Goal: Task Accomplishment & Management: Complete application form

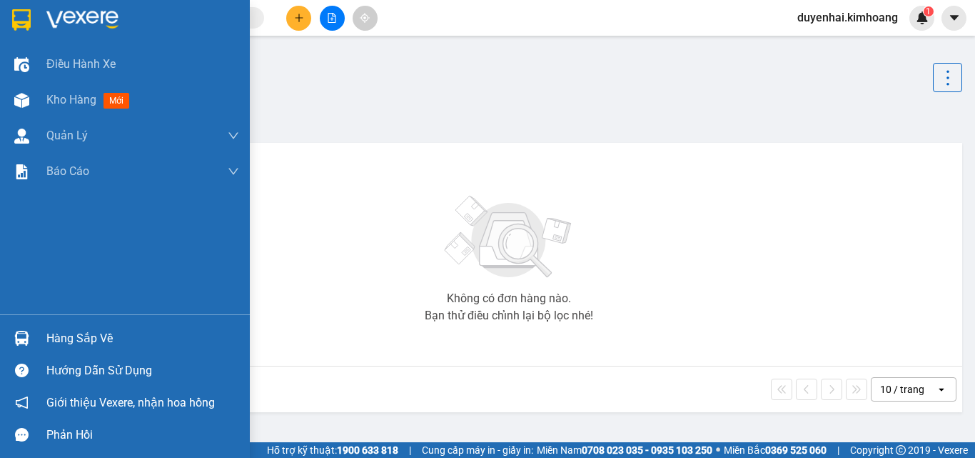
click at [91, 340] on div "Hàng sắp về" at bounding box center [142, 338] width 193 height 21
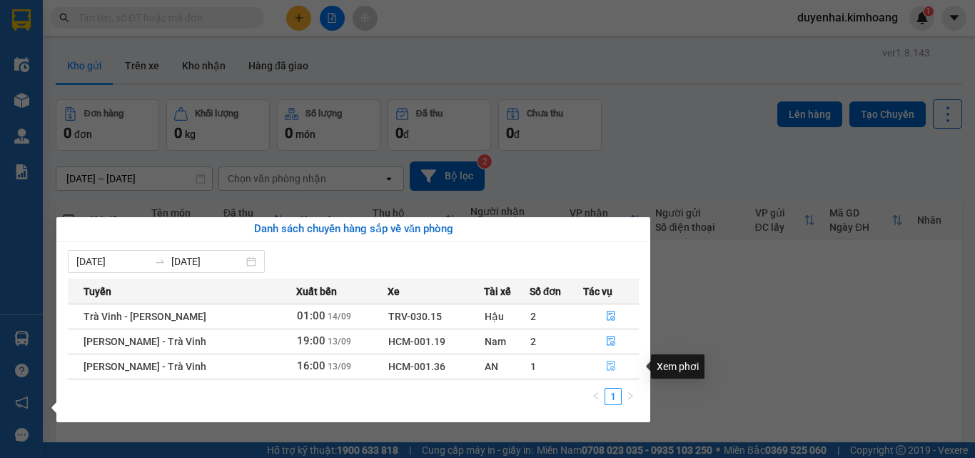
click at [607, 368] on icon "file-done" at bounding box center [611, 366] width 10 height 10
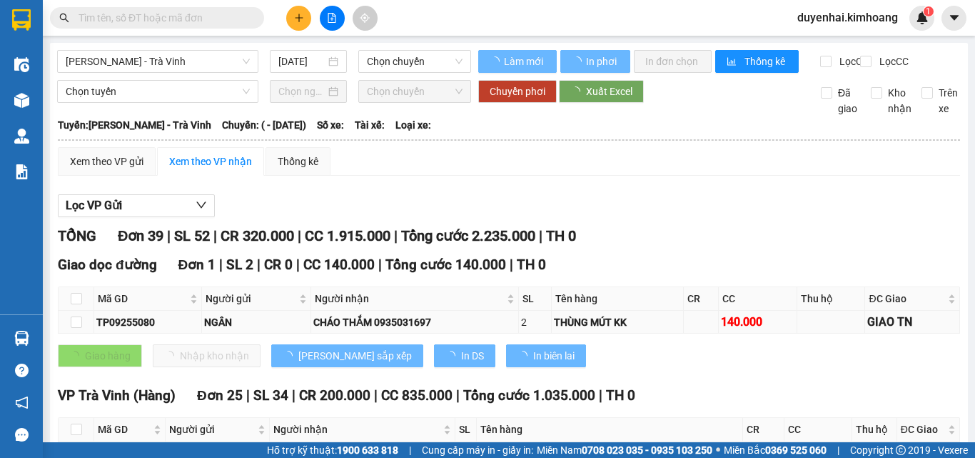
type input "[DATE]"
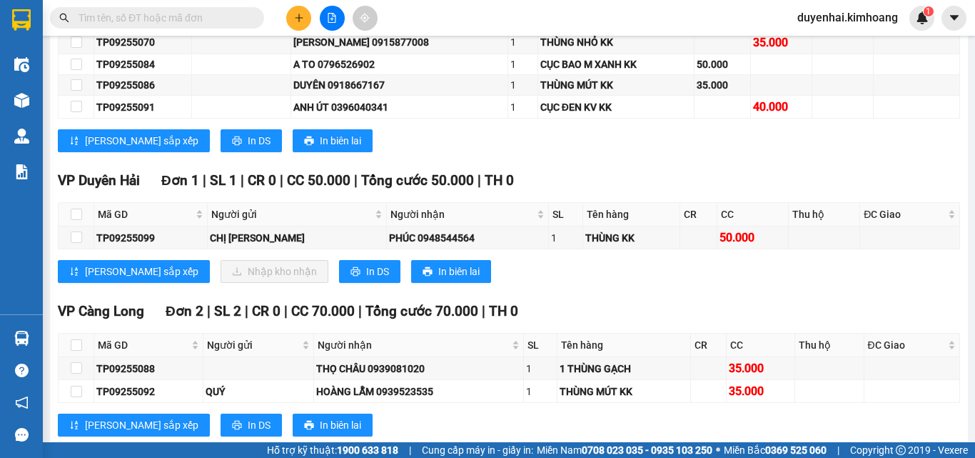
scroll to position [1214, 0]
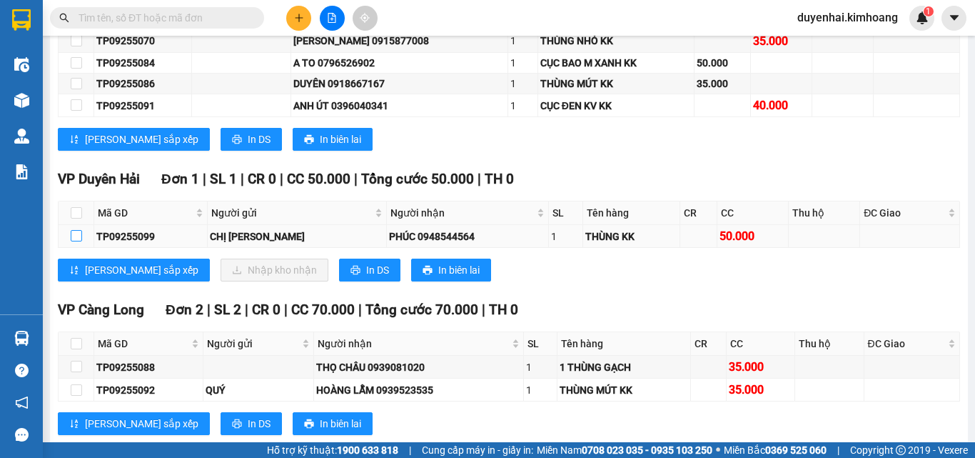
click at [78, 241] on input "checkbox" at bounding box center [76, 235] width 11 height 11
checkbox input "true"
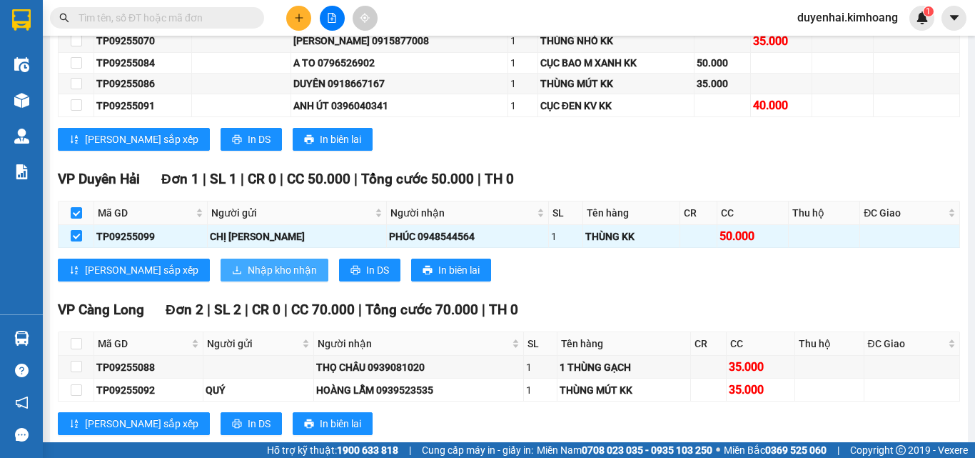
click at [248, 278] on span "Nhập kho nhận" at bounding box center [282, 270] width 69 height 16
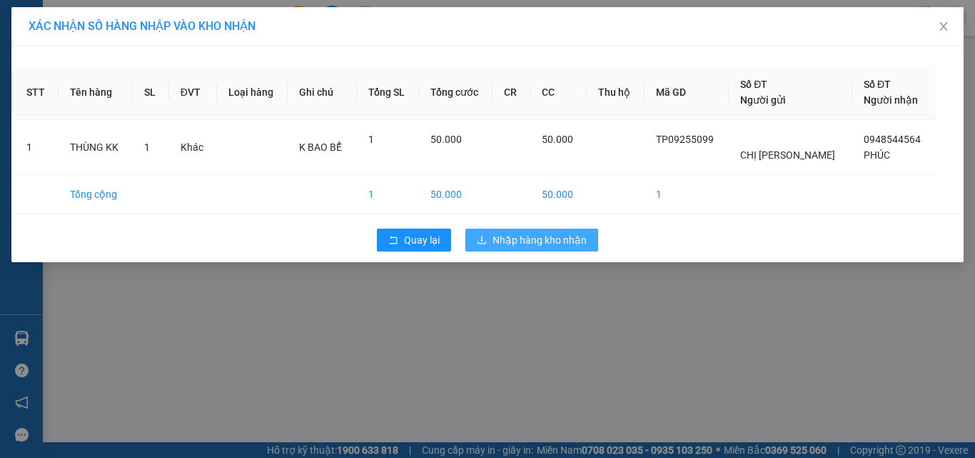
click at [504, 239] on span "Nhập hàng kho nhận" at bounding box center [540, 240] width 94 height 16
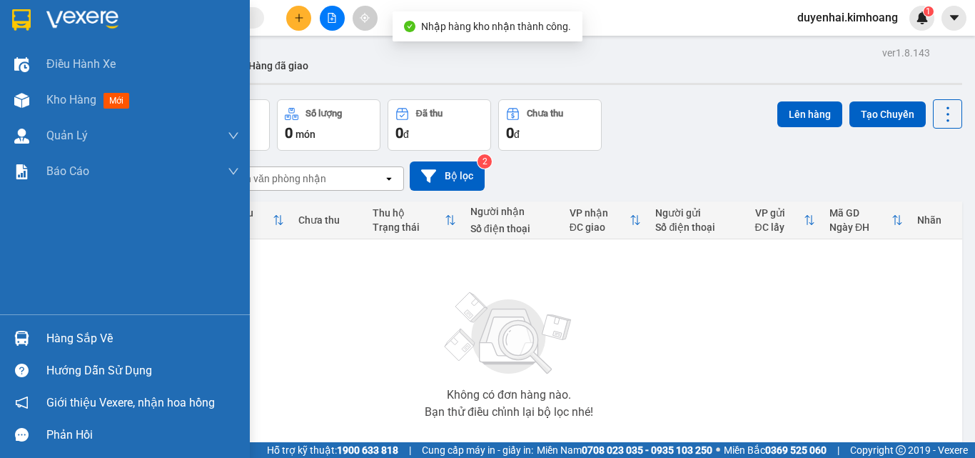
click at [68, 336] on div "Hàng sắp về" at bounding box center [142, 338] width 193 height 21
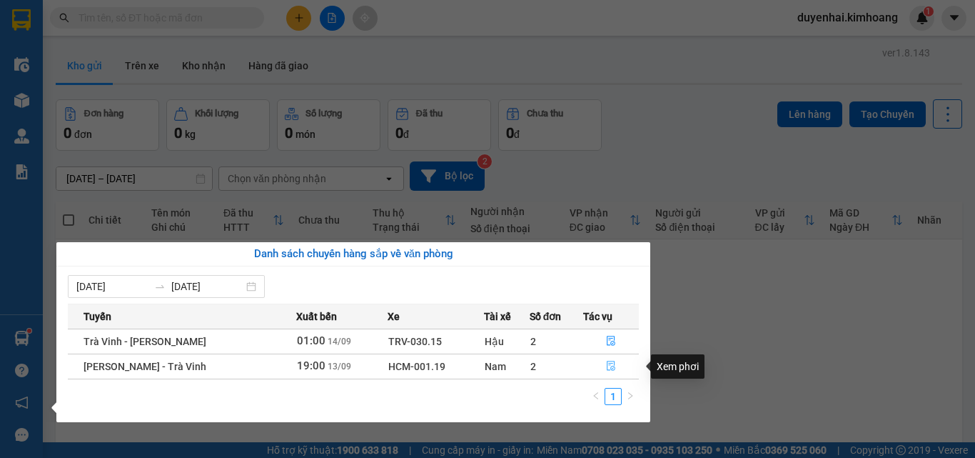
click at [607, 366] on icon "file-done" at bounding box center [611, 366] width 10 height 10
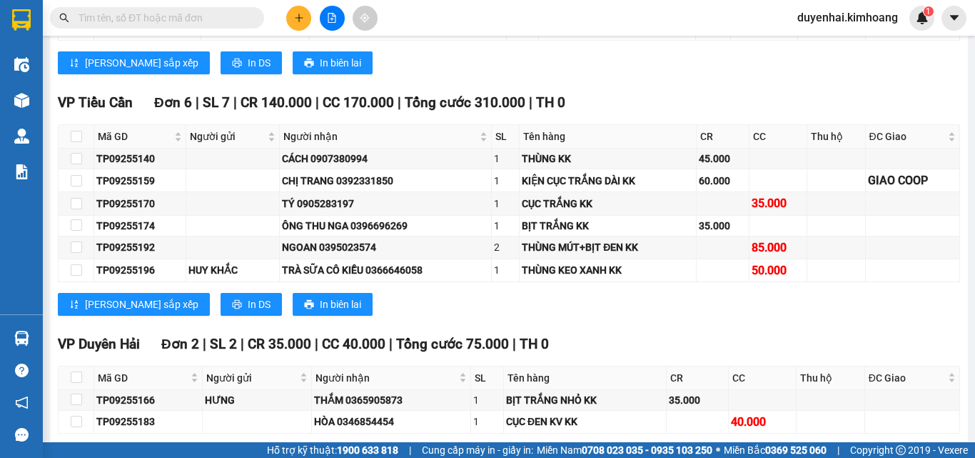
scroll to position [2071, 0]
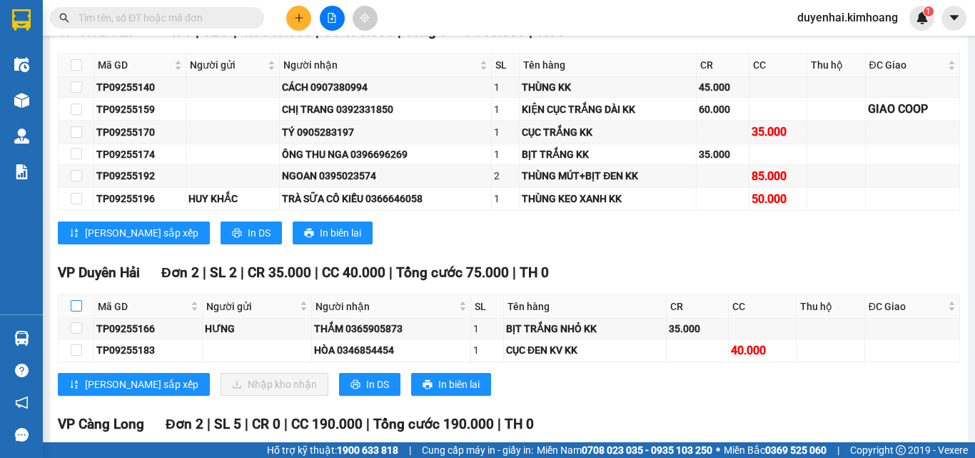
click at [79, 311] on input "checkbox" at bounding box center [76, 305] width 11 height 11
checkbox input "true"
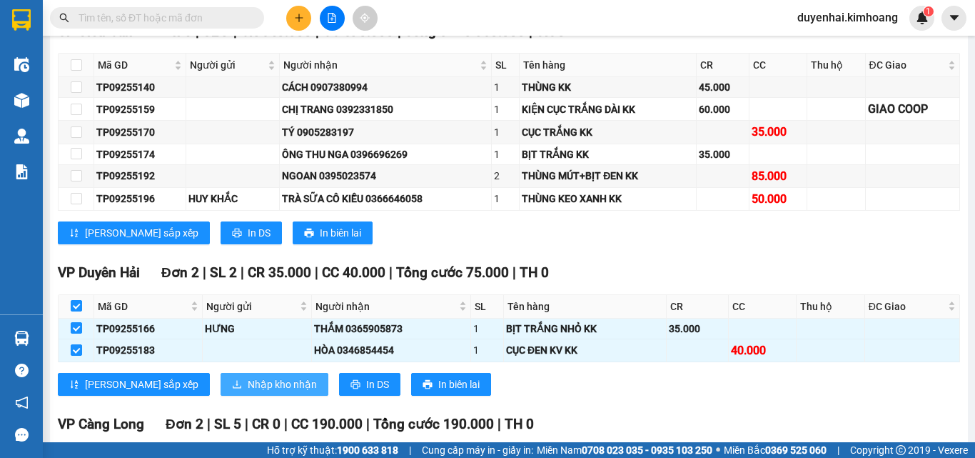
click at [248, 392] on span "Nhập kho nhận" at bounding box center [282, 384] width 69 height 16
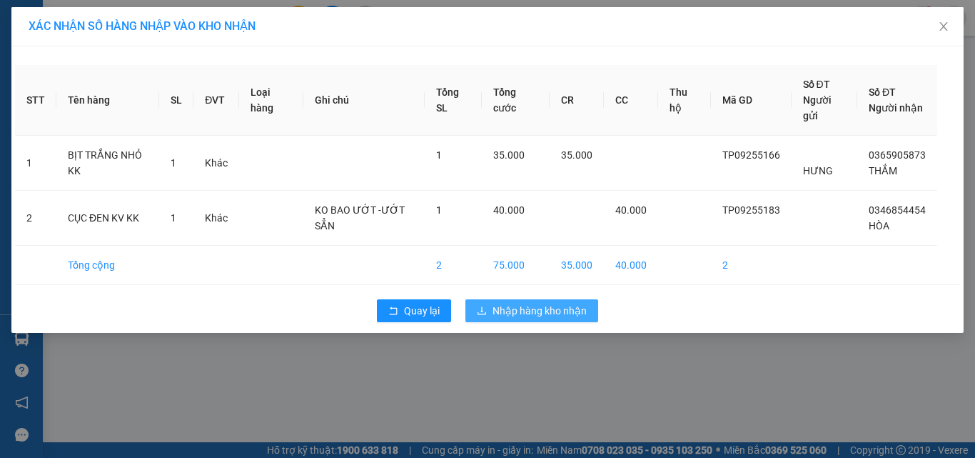
click at [549, 313] on span "Nhập hàng kho nhận" at bounding box center [540, 311] width 94 height 16
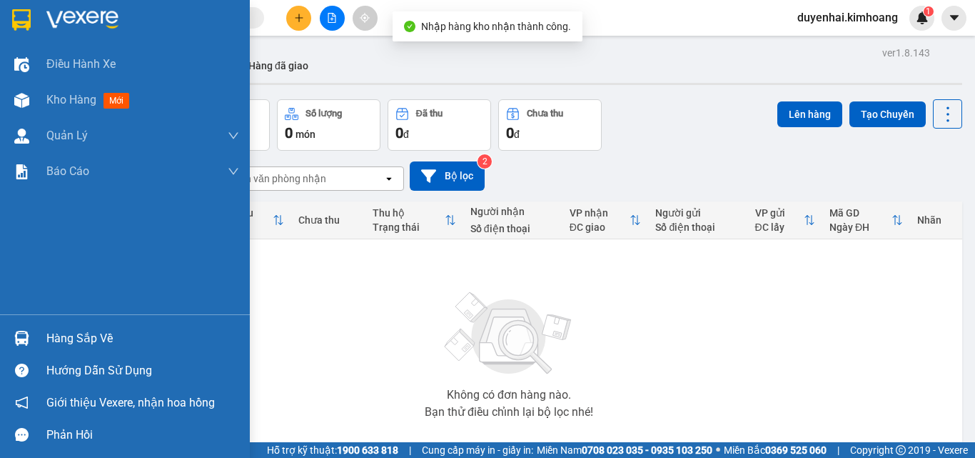
click at [95, 338] on div "Hàng sắp về" at bounding box center [142, 338] width 193 height 21
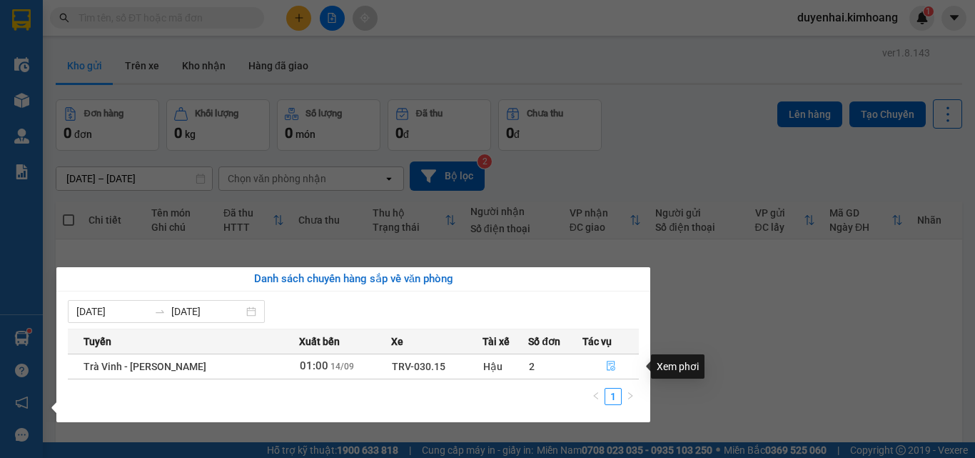
click at [608, 369] on icon "file-done" at bounding box center [611, 366] width 10 height 10
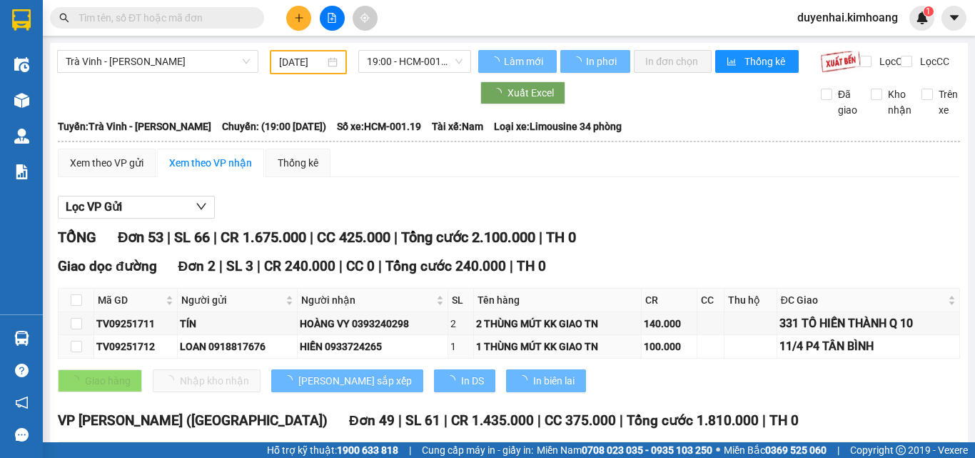
type input "[DATE]"
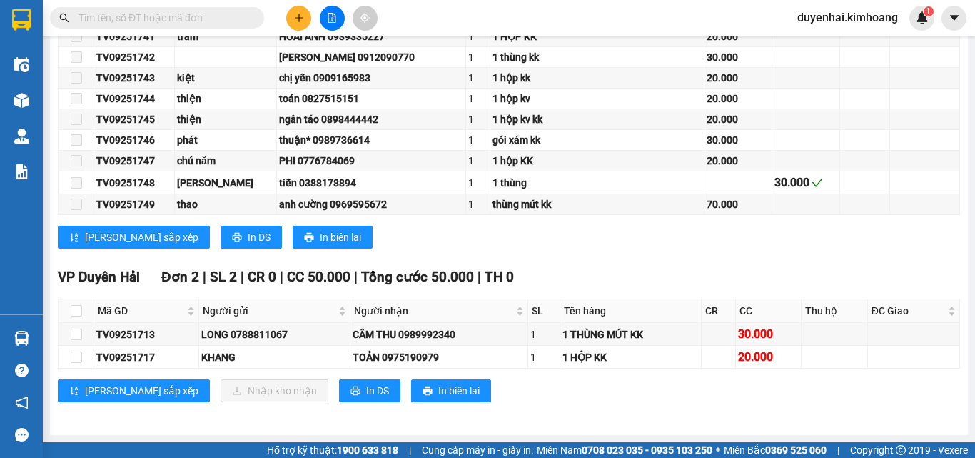
scroll to position [1307, 0]
click at [77, 361] on input "checkbox" at bounding box center [76, 356] width 11 height 11
checkbox input "true"
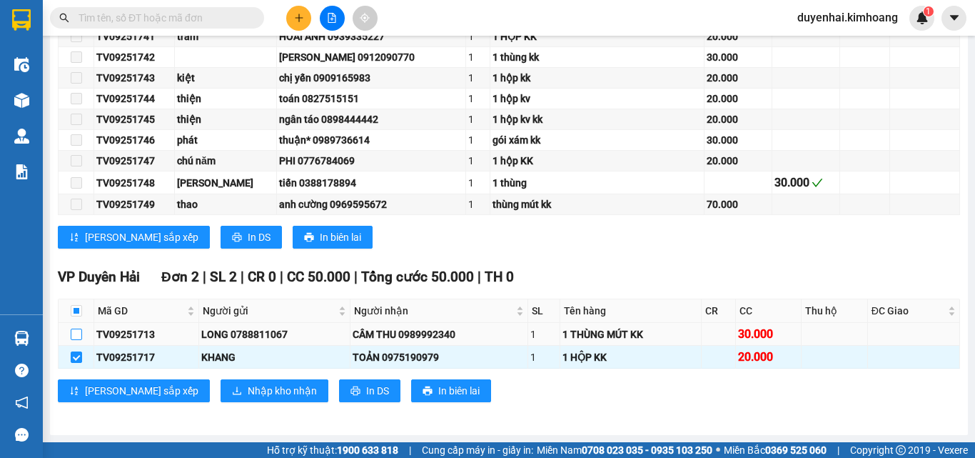
click at [73, 335] on input "checkbox" at bounding box center [76, 333] width 11 height 11
checkbox input "true"
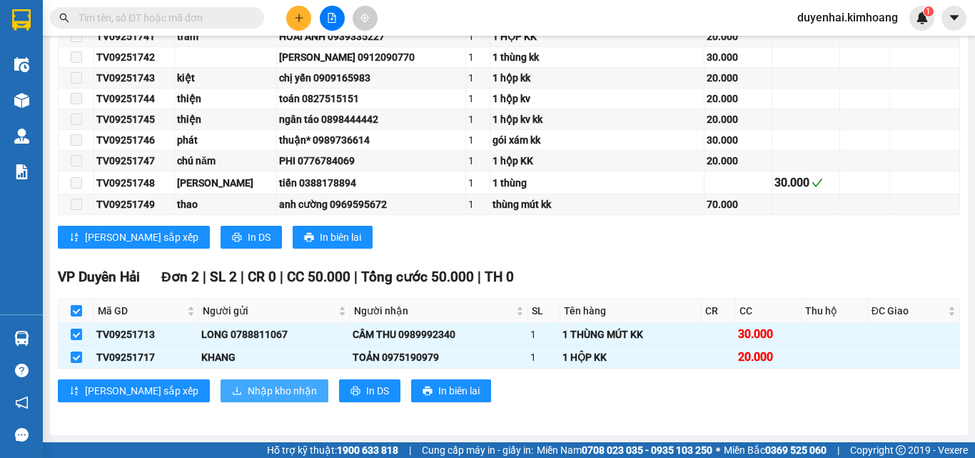
click at [248, 393] on span "Nhập kho nhận" at bounding box center [282, 391] width 69 height 16
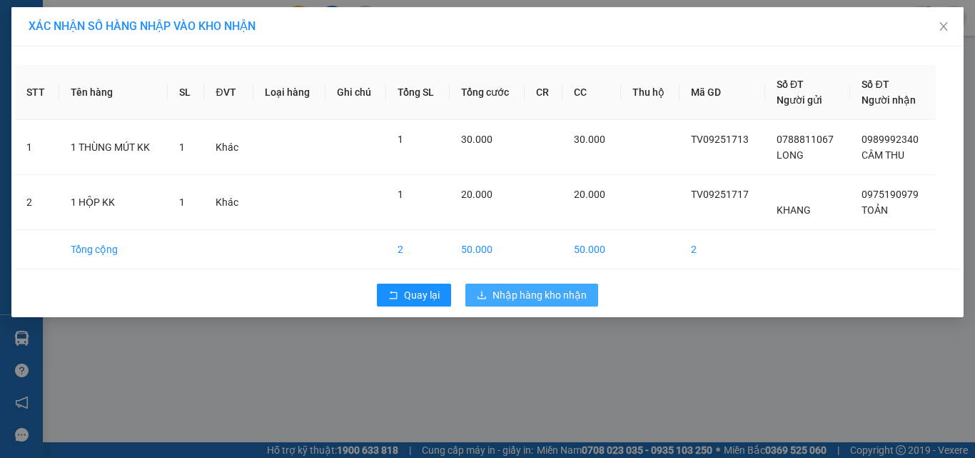
click at [551, 298] on span "Nhập hàng kho nhận" at bounding box center [540, 295] width 94 height 16
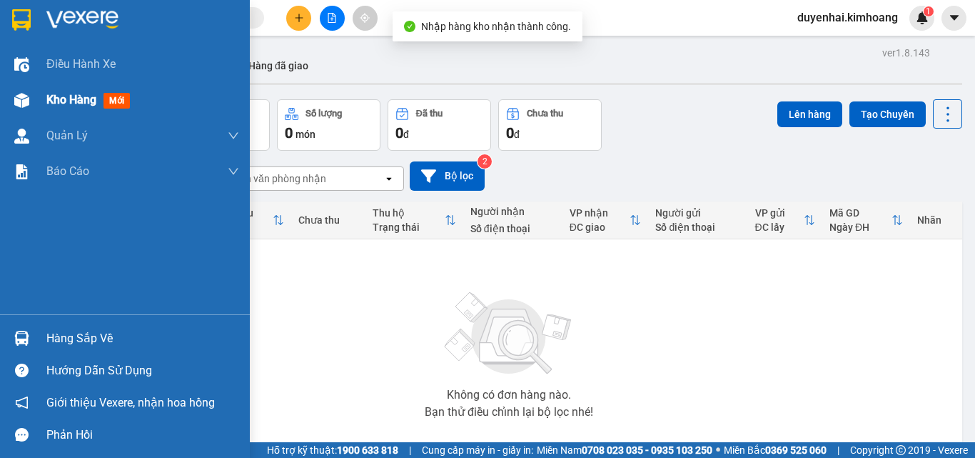
click at [54, 96] on span "Kho hàng" at bounding box center [71, 100] width 50 height 14
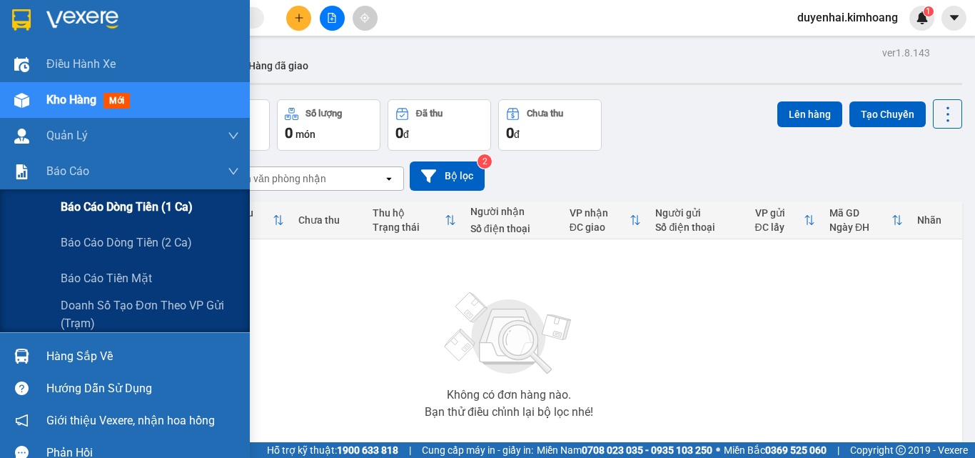
click at [109, 210] on span "Báo cáo dòng tiền (1 ca)" at bounding box center [127, 207] width 132 height 18
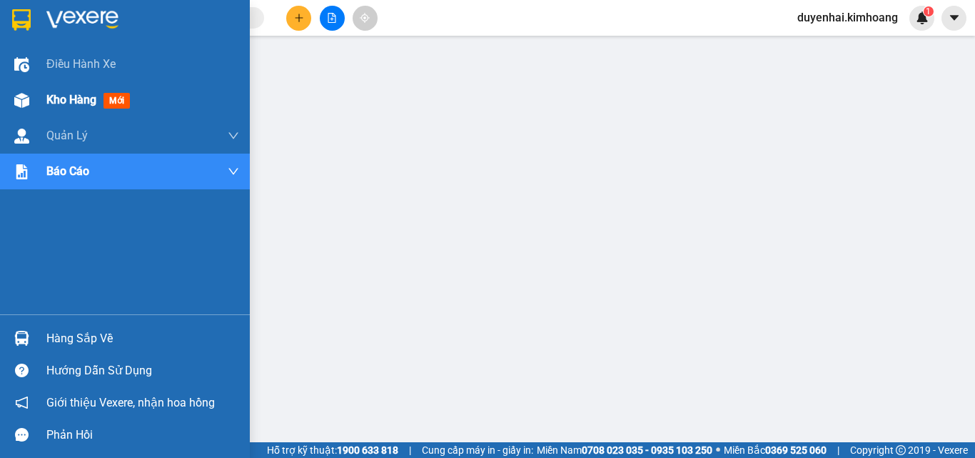
click at [71, 98] on span "Kho hàng" at bounding box center [71, 100] width 50 height 14
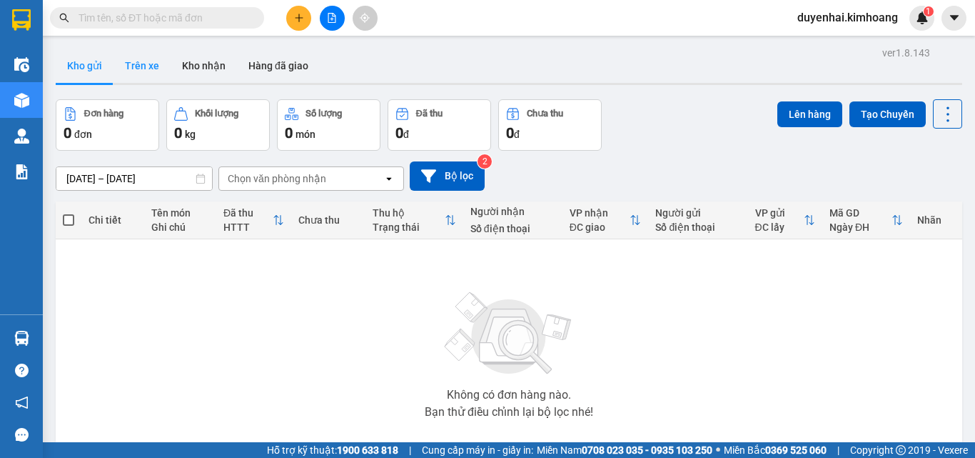
click at [134, 73] on button "Trên xe" at bounding box center [142, 66] width 57 height 34
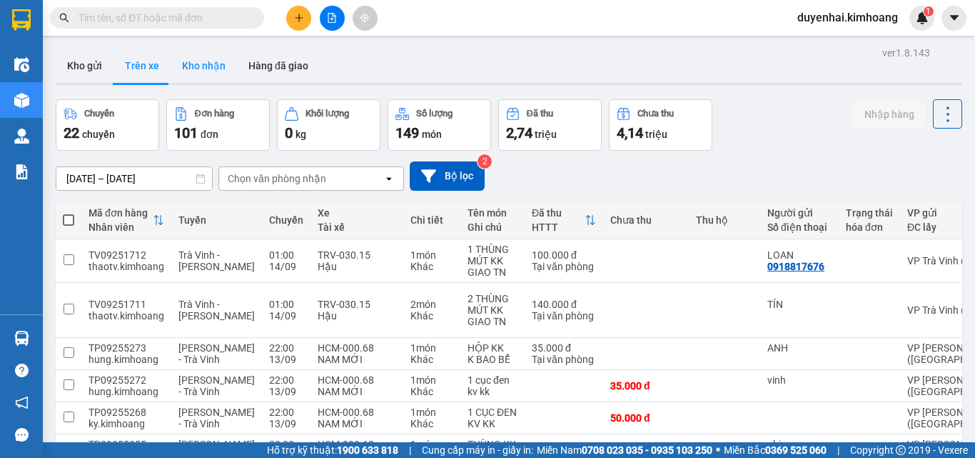
click at [192, 65] on button "Kho nhận" at bounding box center [204, 66] width 66 height 34
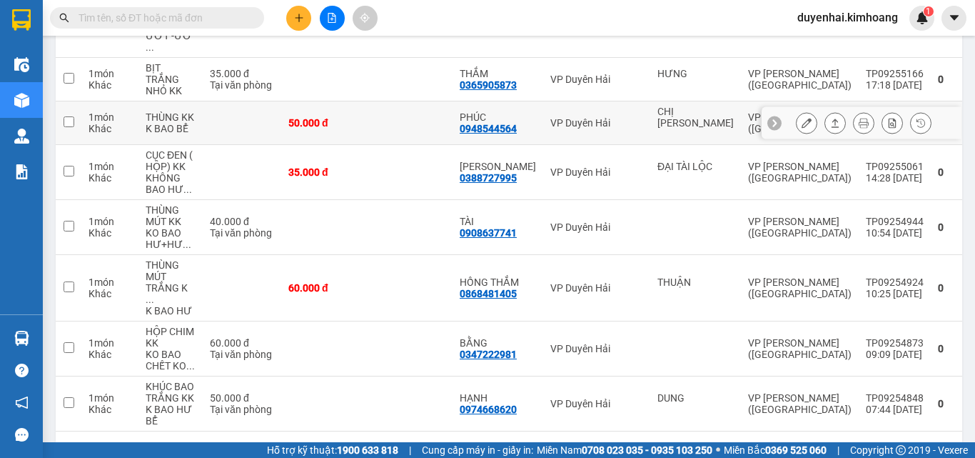
scroll to position [320, 0]
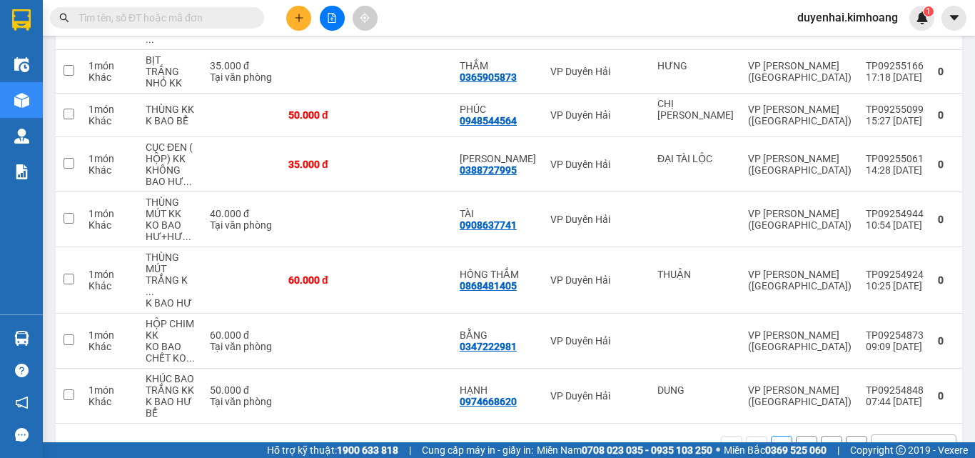
click at [796, 436] on button "2" at bounding box center [806, 446] width 21 height 21
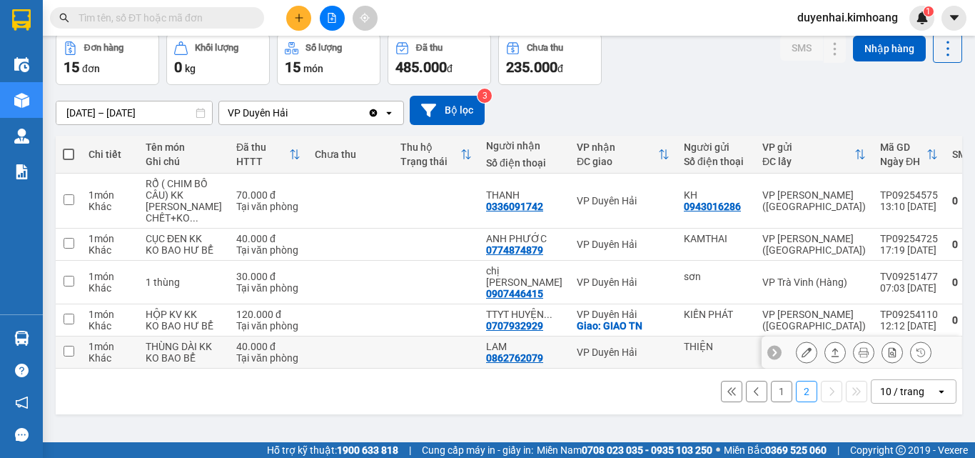
scroll to position [102, 0]
click at [773, 402] on button "1" at bounding box center [781, 391] width 21 height 21
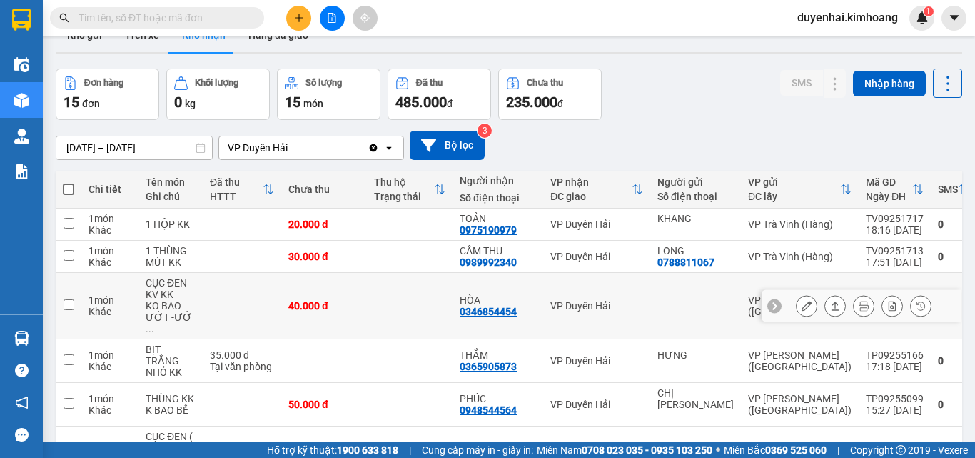
scroll to position [0, 0]
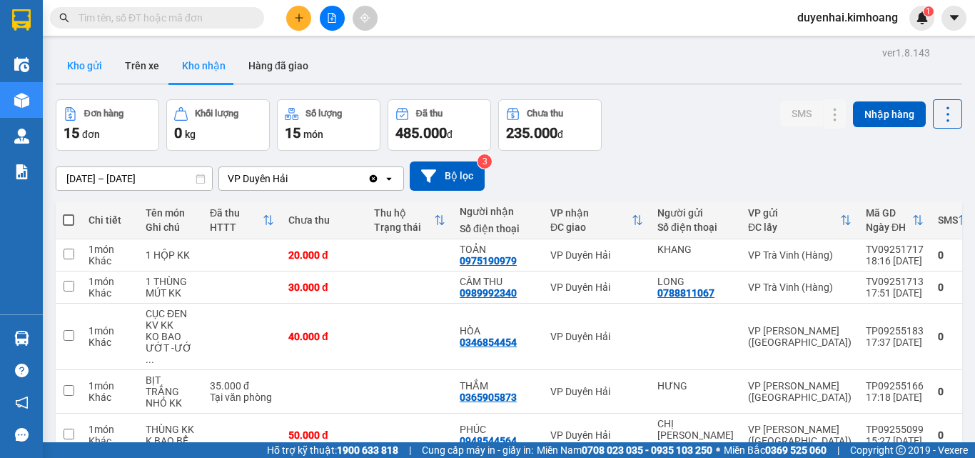
click at [78, 81] on button "Kho gửi" at bounding box center [85, 66] width 58 height 34
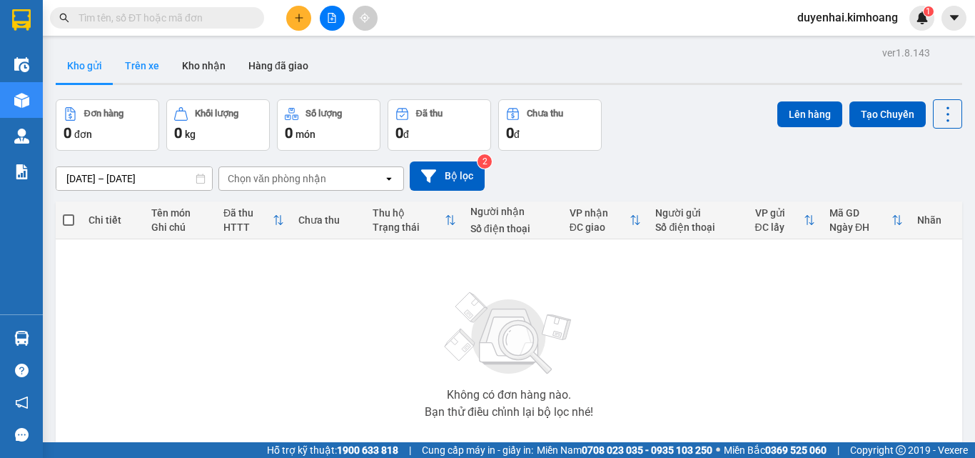
click at [141, 74] on button "Trên xe" at bounding box center [142, 66] width 57 height 34
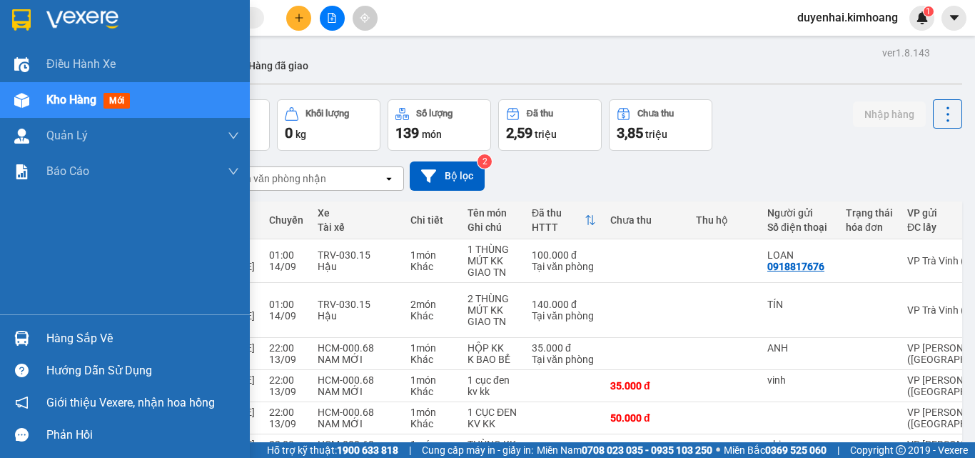
click at [83, 343] on div "Hàng sắp về" at bounding box center [142, 338] width 193 height 21
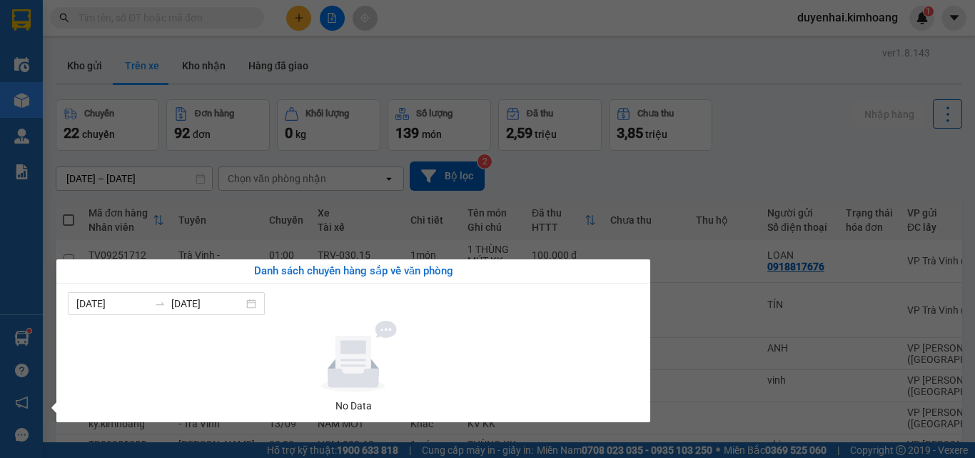
click at [618, 168] on section "Kết quả tìm kiếm ( 0 ) Bộ lọc No Data duyenhai.kimhoang 1 Điều hành xe Kho hàng…" at bounding box center [487, 229] width 975 height 458
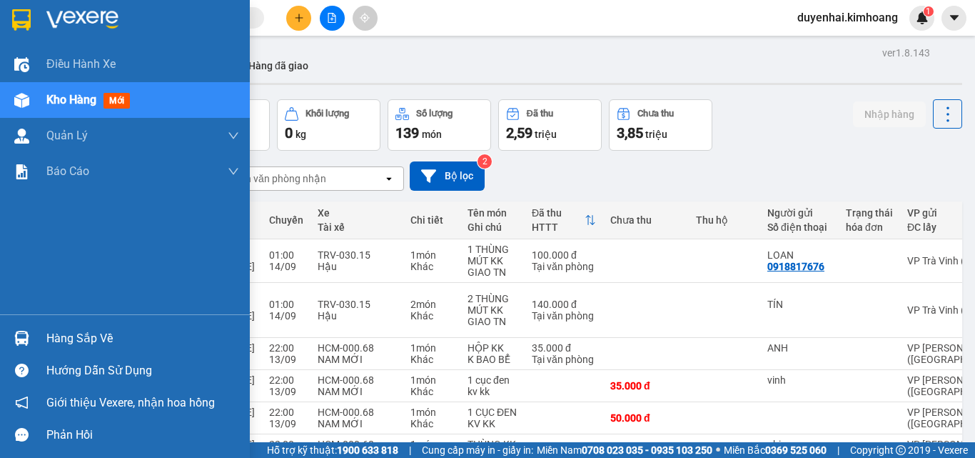
click at [58, 338] on div "Hàng sắp về" at bounding box center [142, 338] width 193 height 21
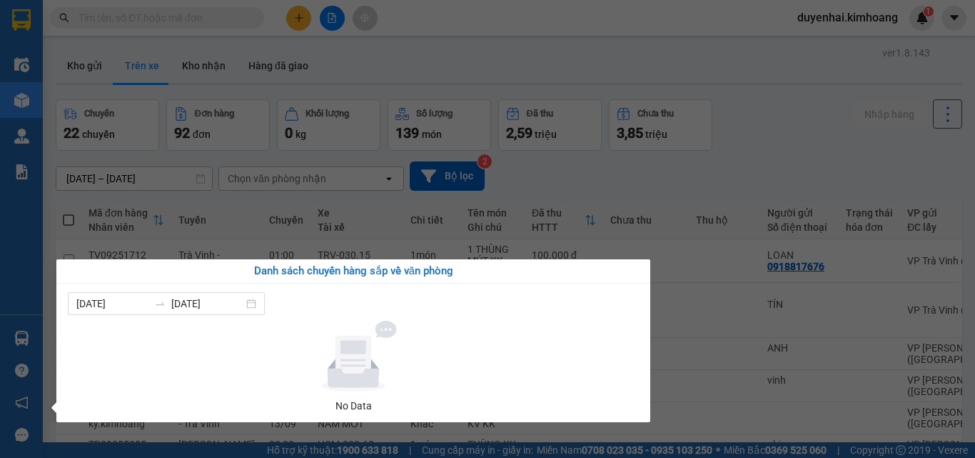
click at [847, 172] on section "Kết quả tìm kiếm ( 0 ) Bộ lọc No Data duyenhai.kimhoang 1 Điều hành xe Kho hàng…" at bounding box center [487, 229] width 975 height 458
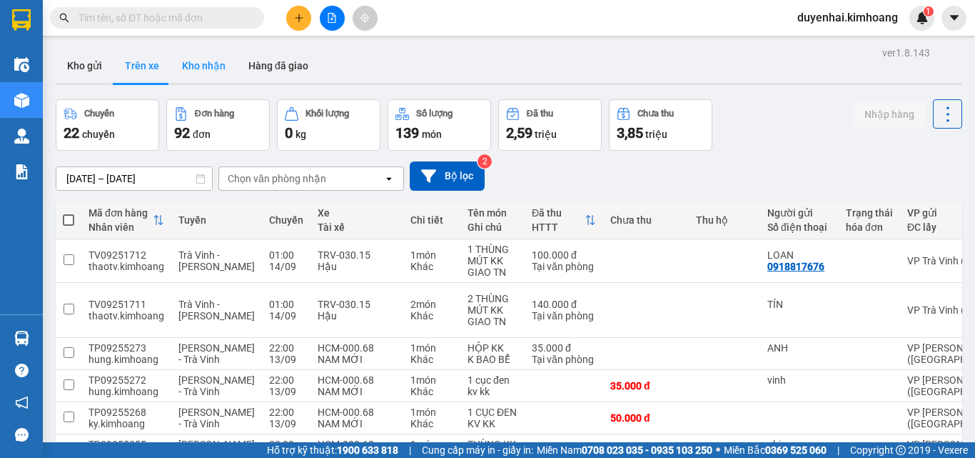
click at [190, 66] on button "Kho nhận" at bounding box center [204, 66] width 66 height 34
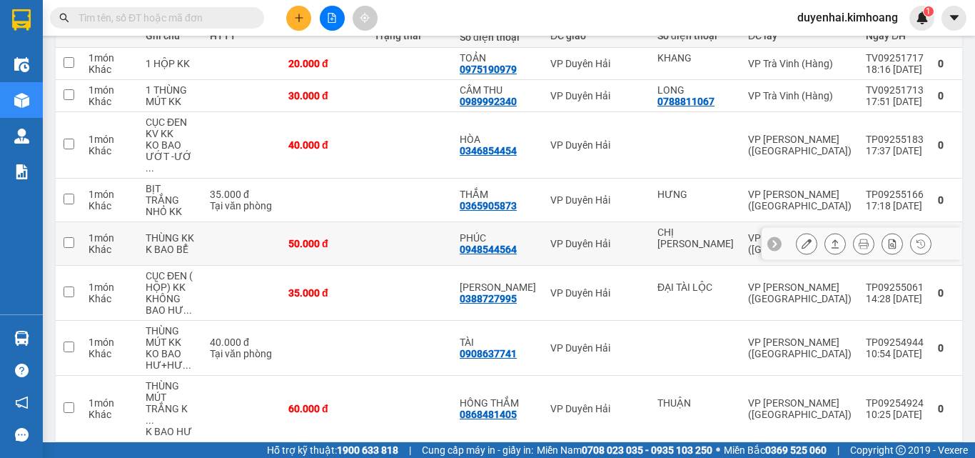
scroll to position [214, 0]
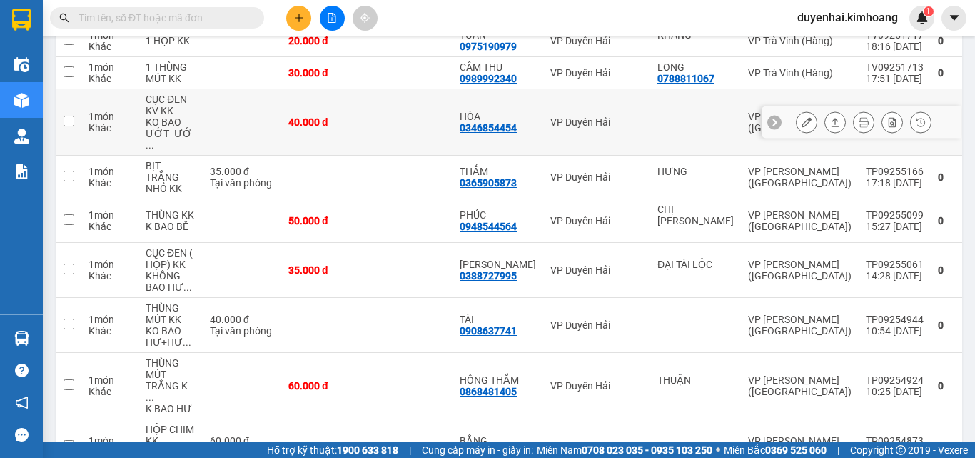
click at [805, 111] on div at bounding box center [806, 121] width 21 height 21
click at [802, 116] on button at bounding box center [807, 122] width 20 height 25
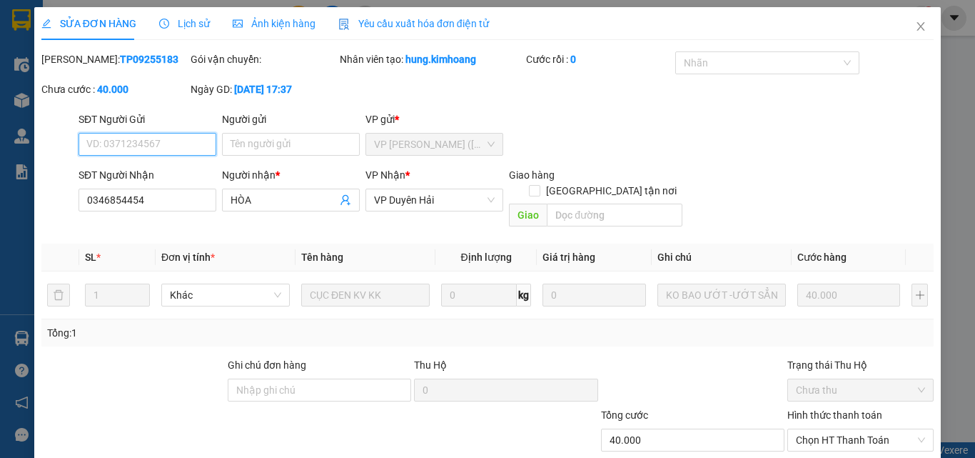
type input "0346854454"
type input "HÒA"
type input "40.000"
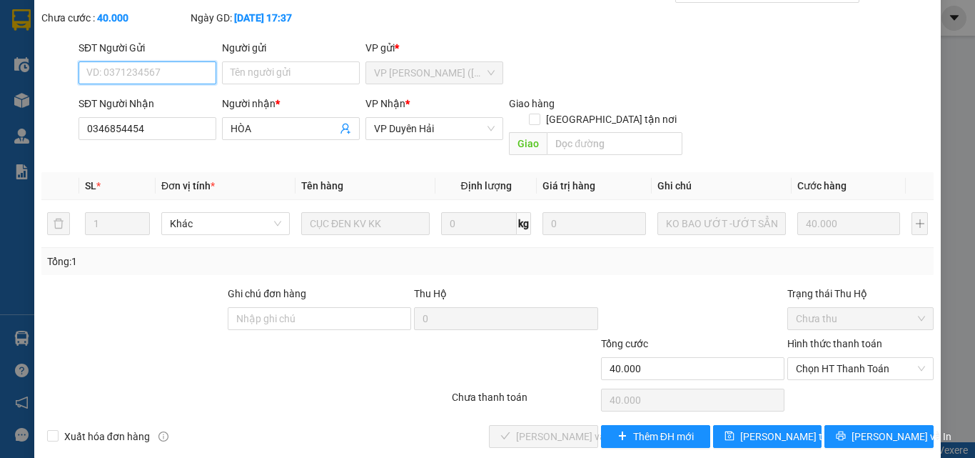
scroll to position [74, 0]
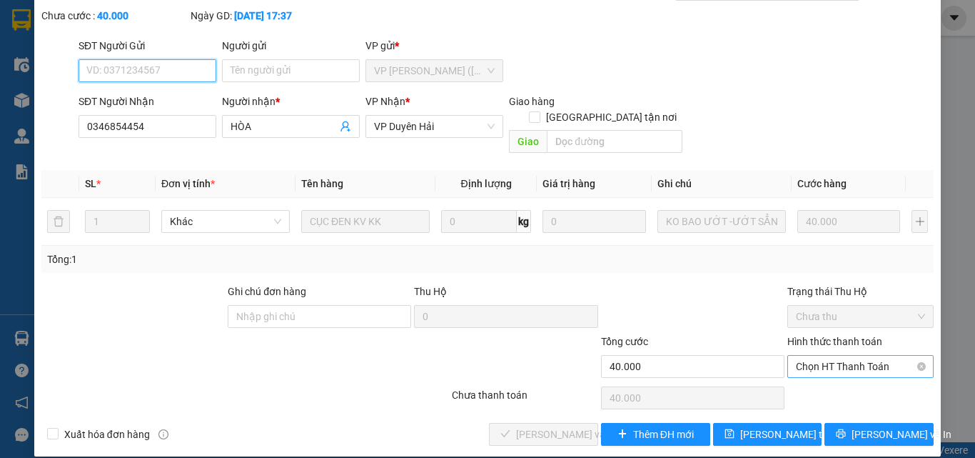
click at [822, 356] on span "Chọn HT Thanh Toán" at bounding box center [860, 366] width 129 height 21
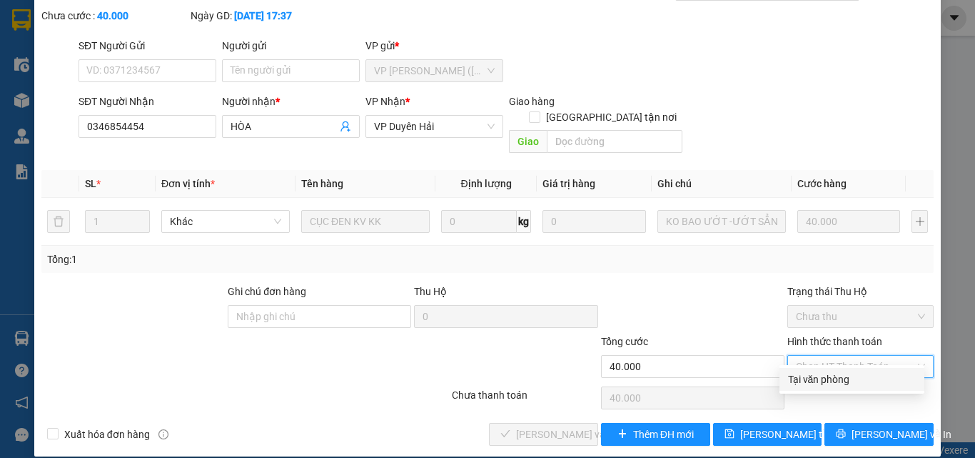
click at [824, 376] on div "Tại văn phòng" at bounding box center [852, 379] width 128 height 16
type input "0"
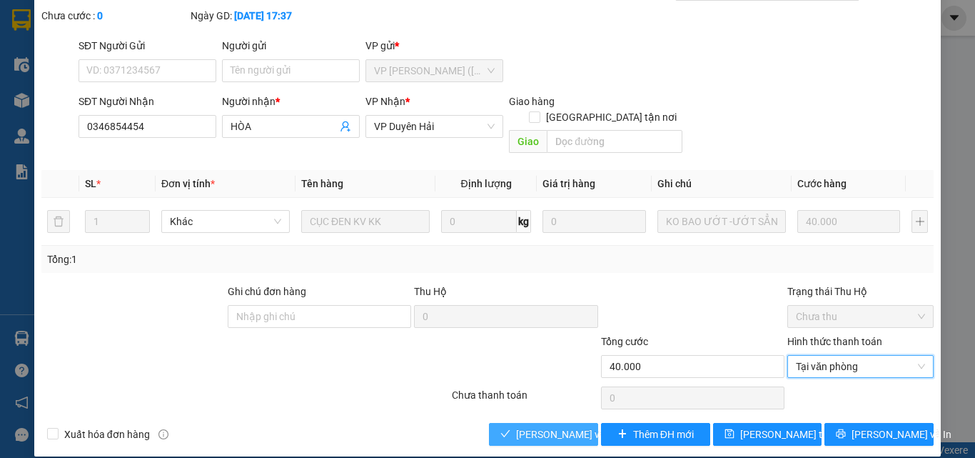
click at [569, 426] on span "[PERSON_NAME] và Giao hàng" at bounding box center [584, 434] width 137 height 16
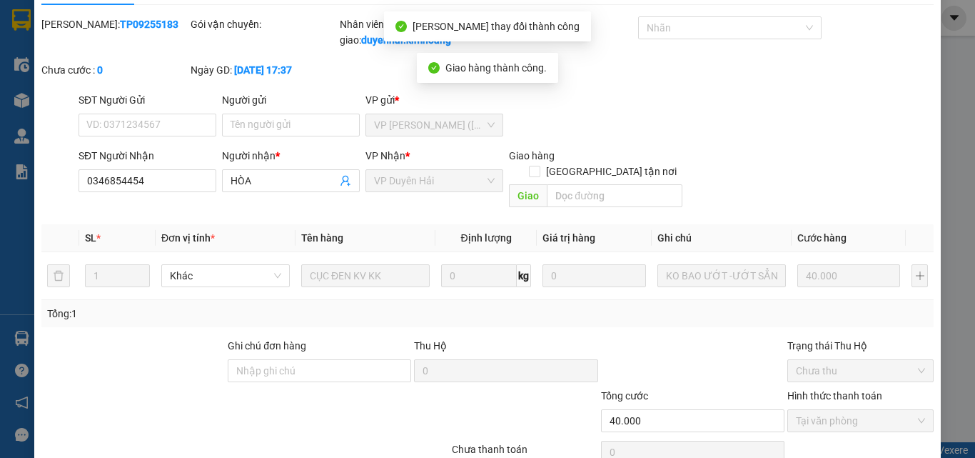
scroll to position [0, 0]
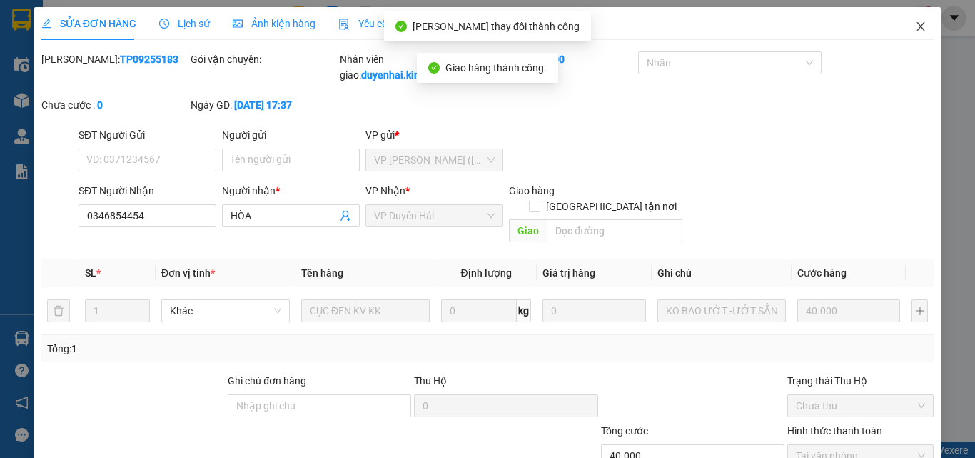
click at [915, 28] on icon "close" at bounding box center [920, 26] width 11 height 11
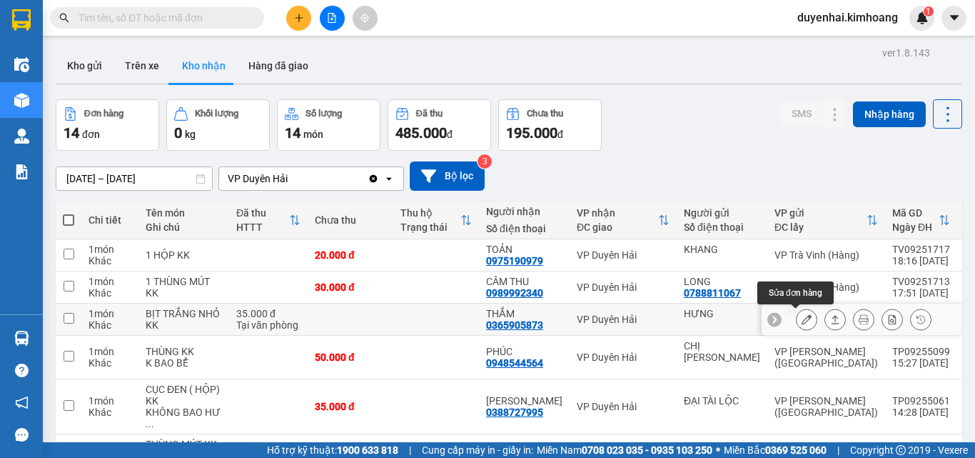
click at [802, 321] on icon at bounding box center [807, 319] width 10 height 10
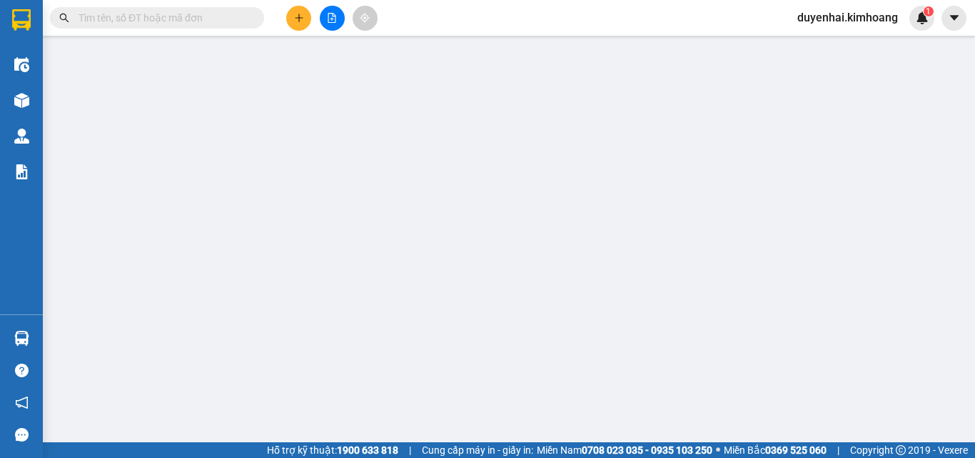
type input "HƯNG"
type input "0365905873"
type input "THẮM"
type input "35.000"
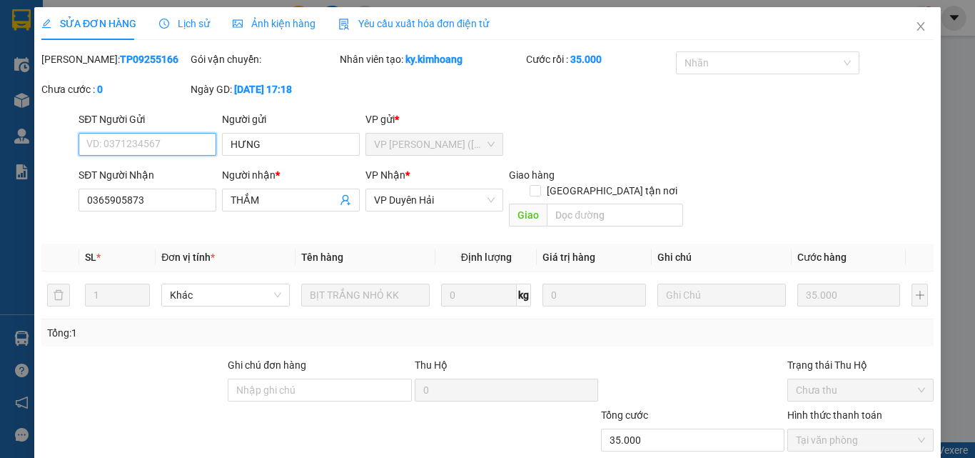
scroll to position [74, 0]
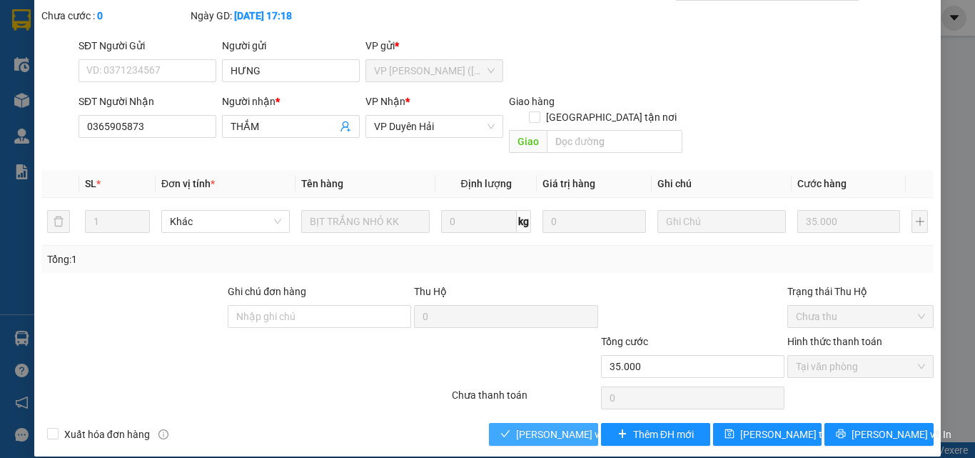
click at [525, 426] on span "[PERSON_NAME] và Giao hàng" at bounding box center [584, 434] width 137 height 16
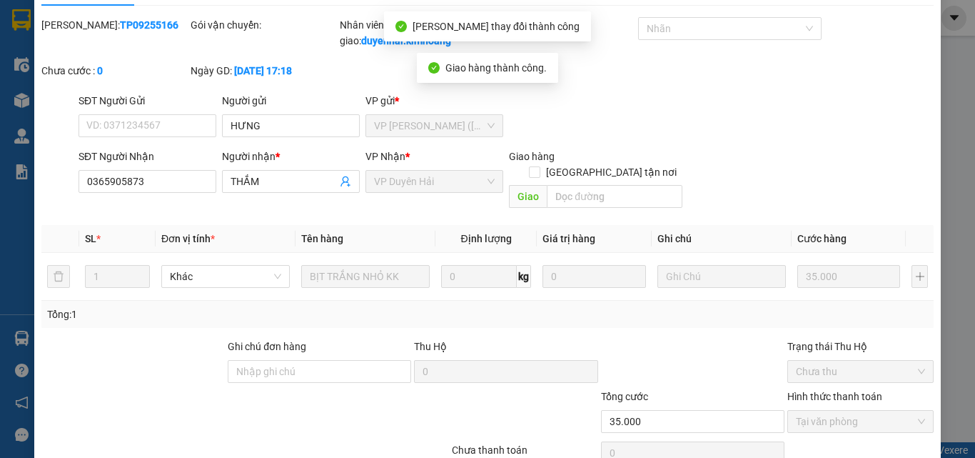
scroll to position [0, 0]
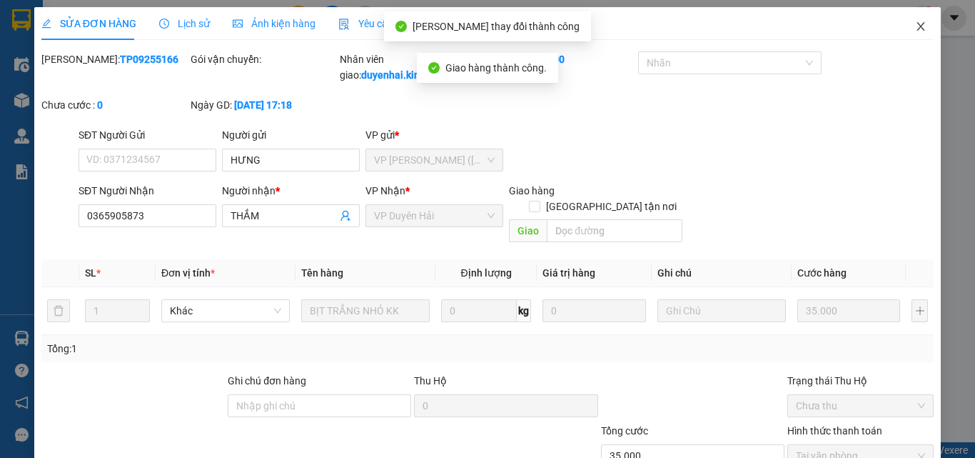
click at [915, 31] on icon "close" at bounding box center [920, 26] width 11 height 11
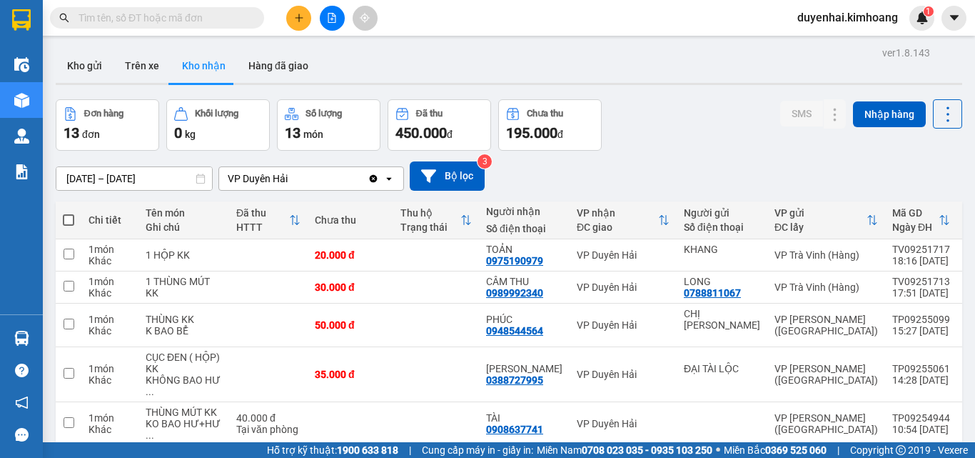
click at [149, 15] on input "text" at bounding box center [163, 18] width 168 height 16
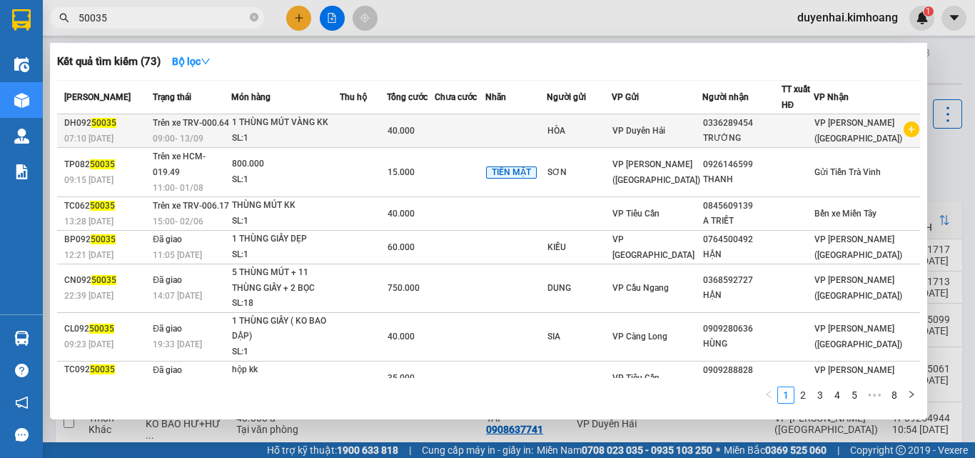
type input "50035"
click at [485, 134] on td at bounding box center [460, 131] width 51 height 34
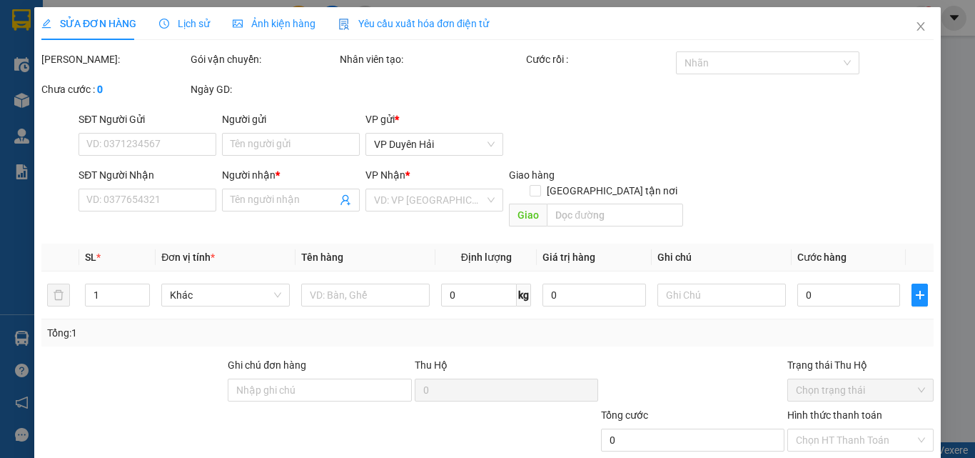
type input "HÒA"
type input "0336289454"
type input "TRƯỜNG"
type input "40.000"
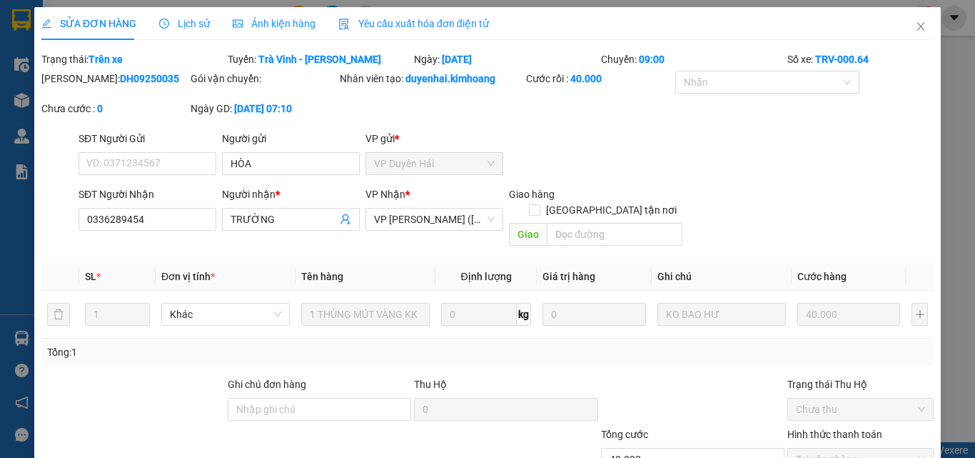
drag, startPoint x: 182, startPoint y: 34, endPoint x: 182, endPoint y: 26, distance: 8.6
click at [182, 33] on div "Lịch sử" at bounding box center [184, 23] width 51 height 33
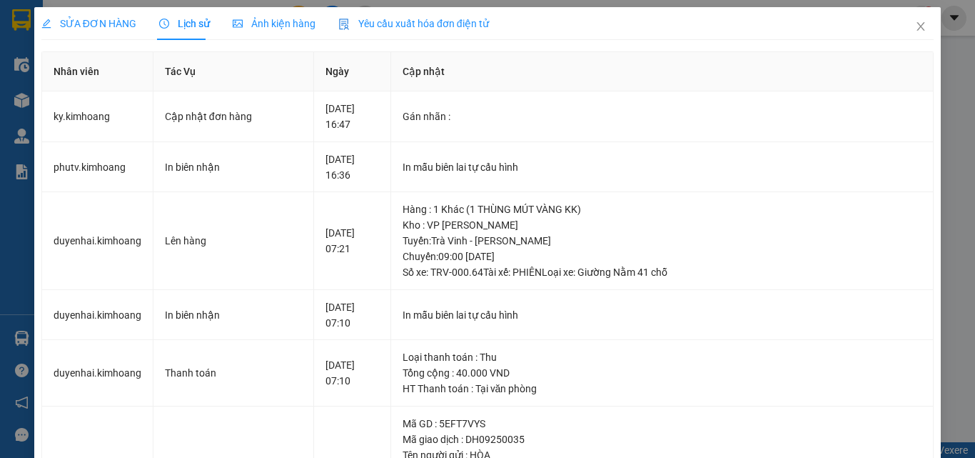
click at [71, 29] on span "SỬA ĐƠN HÀNG" at bounding box center [88, 23] width 95 height 11
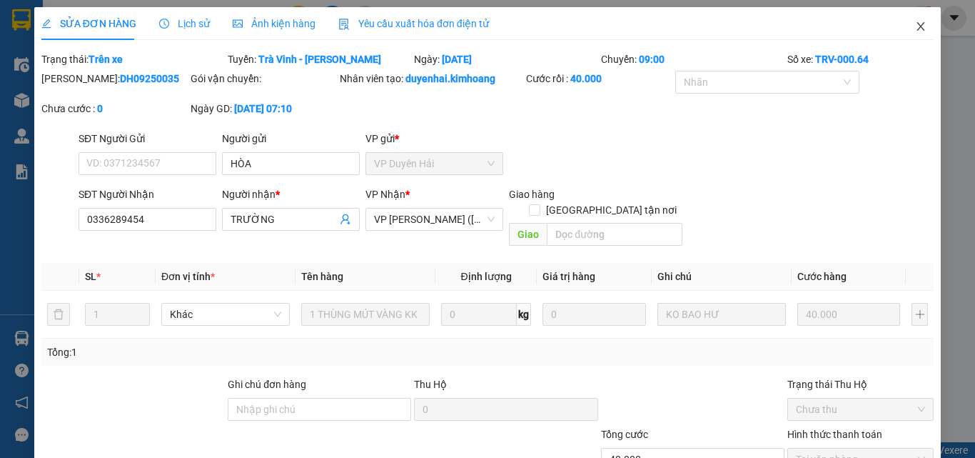
click at [915, 26] on icon "close" at bounding box center [920, 26] width 11 height 11
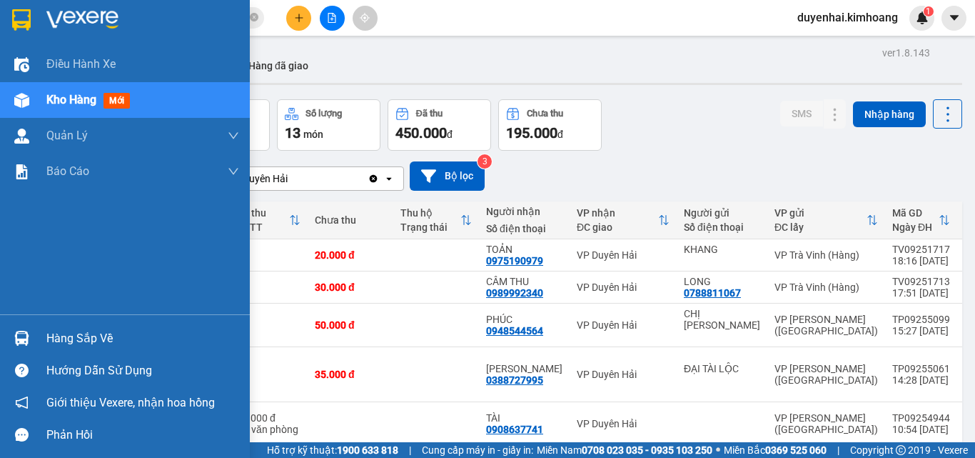
click at [84, 338] on div "Hàng sắp về" at bounding box center [142, 338] width 193 height 21
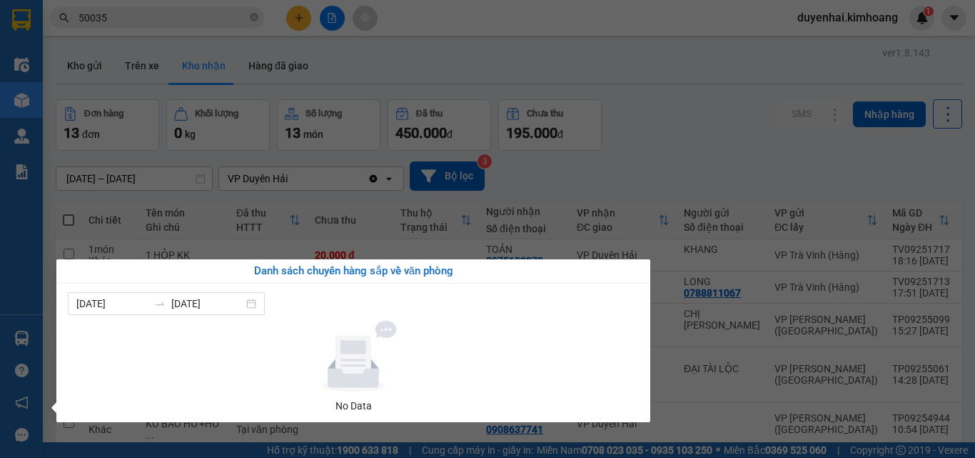
click at [708, 188] on section "Kết quả tìm kiếm ( 73 ) Bộ lọc Mã ĐH Trạng thái Món hàng Thu hộ Tổng cước Chưa …" at bounding box center [487, 229] width 975 height 458
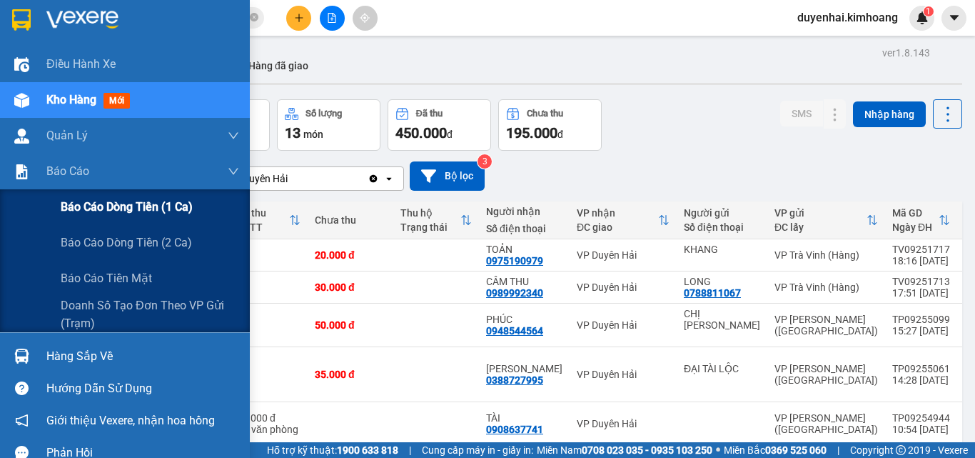
click at [83, 211] on span "Báo cáo dòng tiền (1 ca)" at bounding box center [127, 207] width 132 height 18
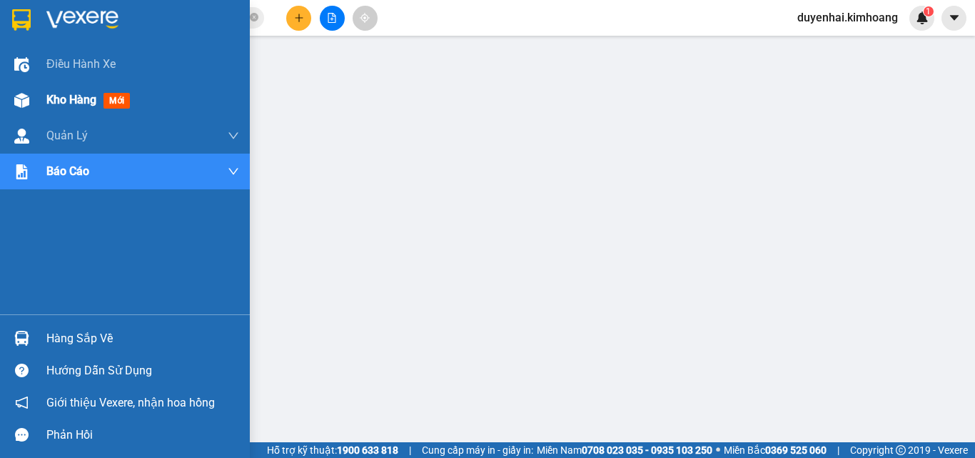
click at [63, 99] on span "Kho hàng" at bounding box center [71, 100] width 50 height 14
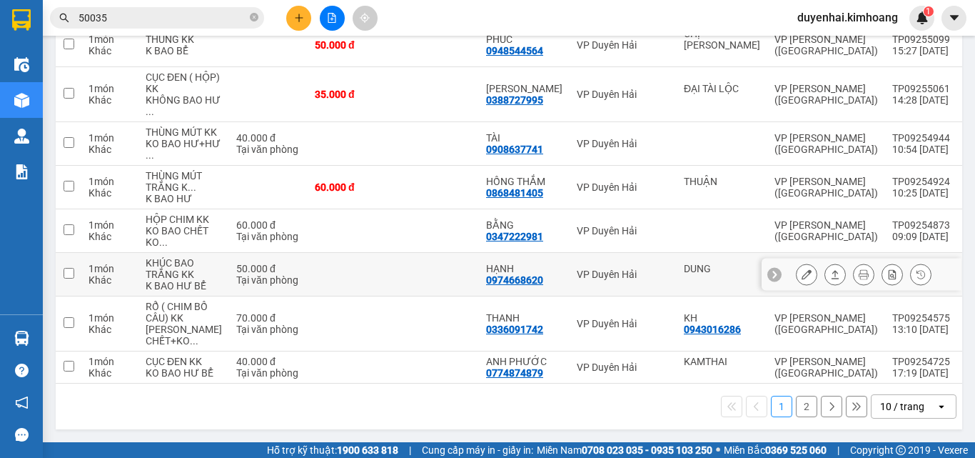
scroll to position [354, 0]
click at [796, 408] on button "2" at bounding box center [806, 406] width 21 height 21
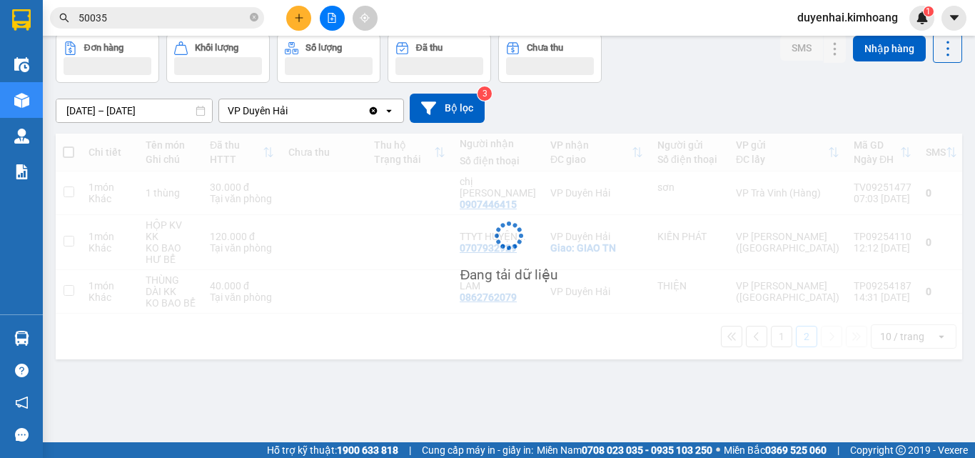
scroll to position [66, 0]
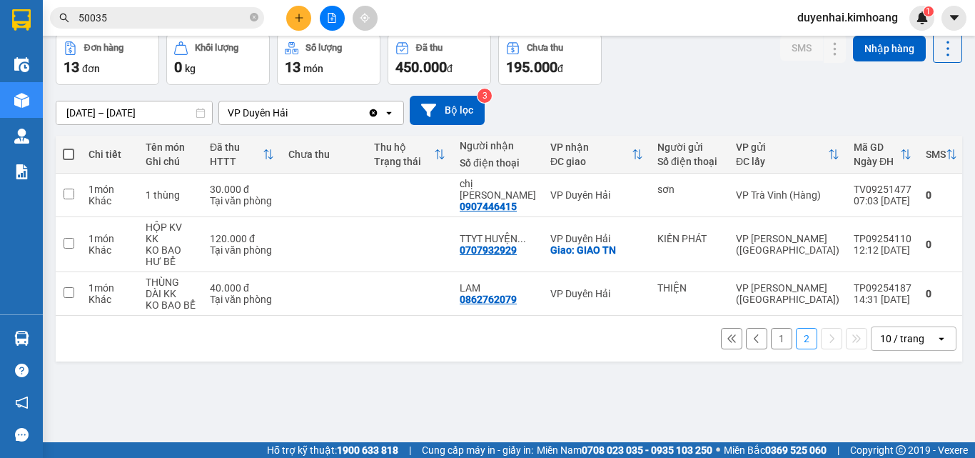
click at [771, 328] on button "1" at bounding box center [781, 338] width 21 height 21
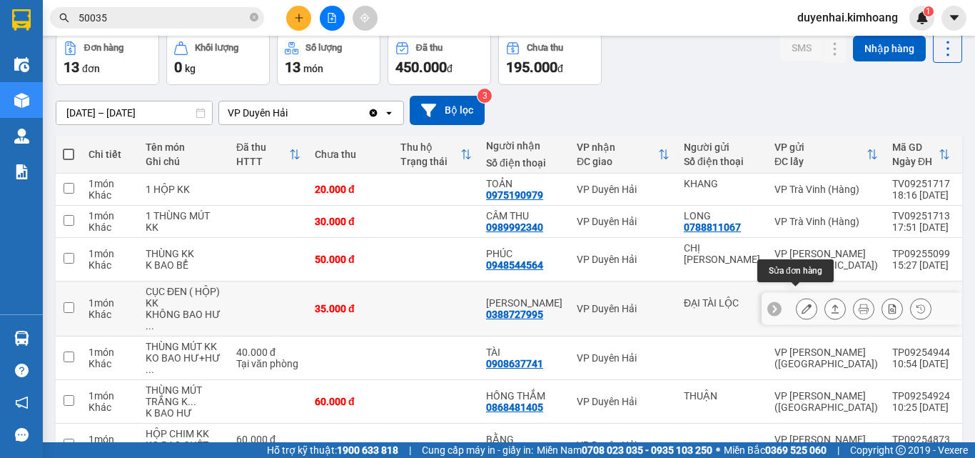
click at [803, 297] on button at bounding box center [807, 308] width 20 height 25
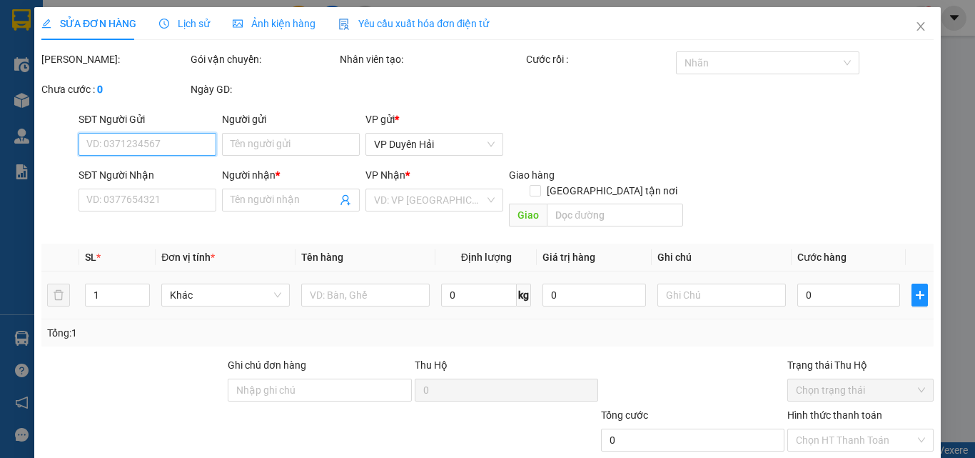
type input "ĐẠI TÀI LỘC"
type input "0388727995"
type input "[PERSON_NAME]"
type input "35.000"
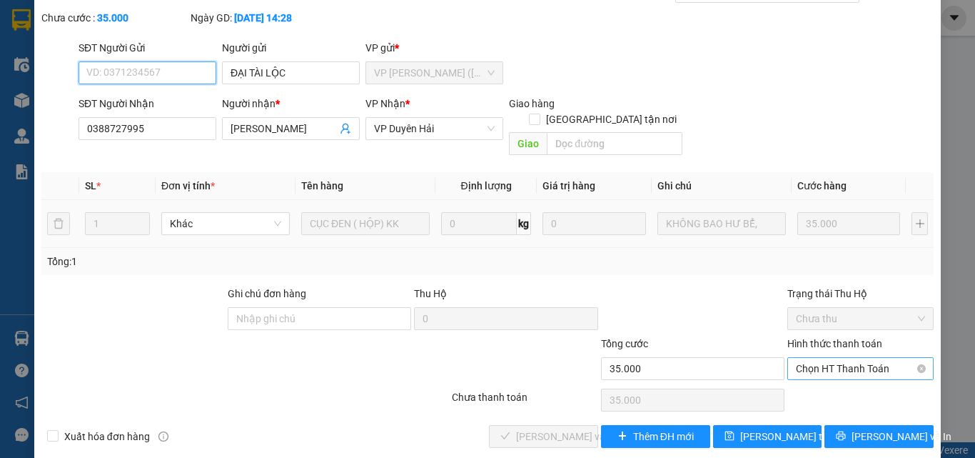
scroll to position [74, 0]
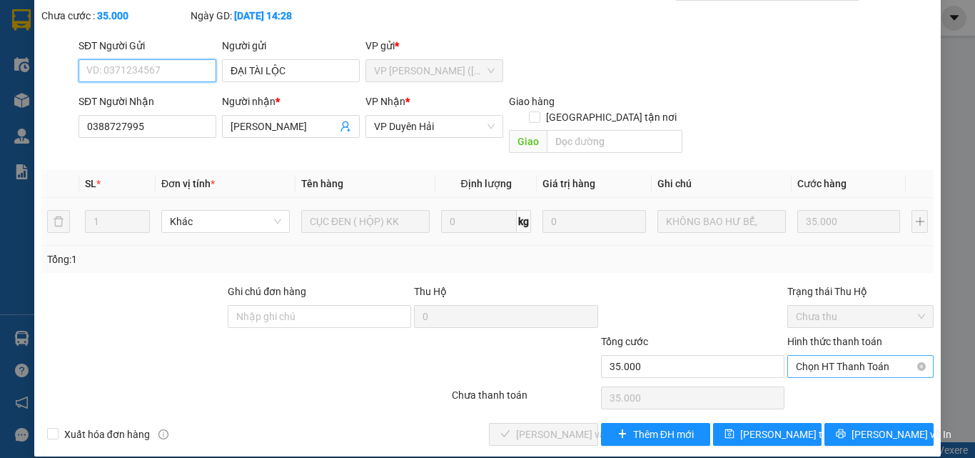
click at [835, 356] on span "Chọn HT Thanh Toán" at bounding box center [860, 366] width 129 height 21
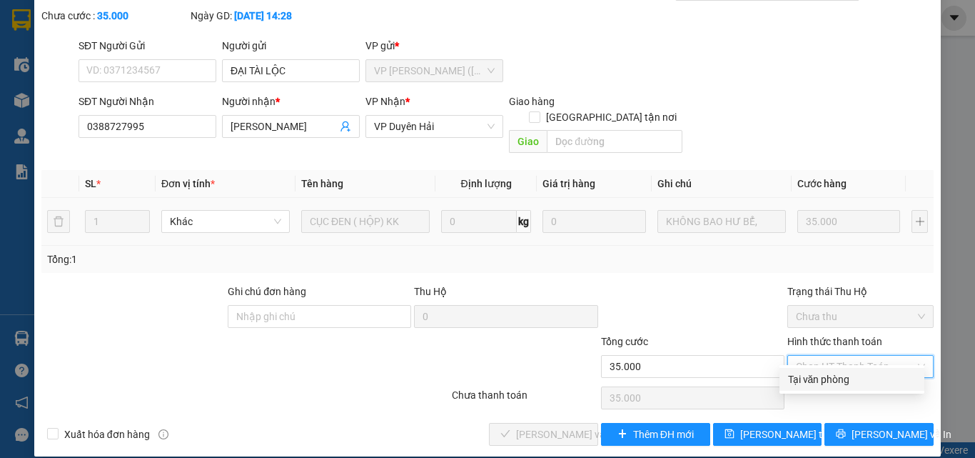
click at [811, 377] on div "Tại văn phòng" at bounding box center [852, 379] width 128 height 16
type input "0"
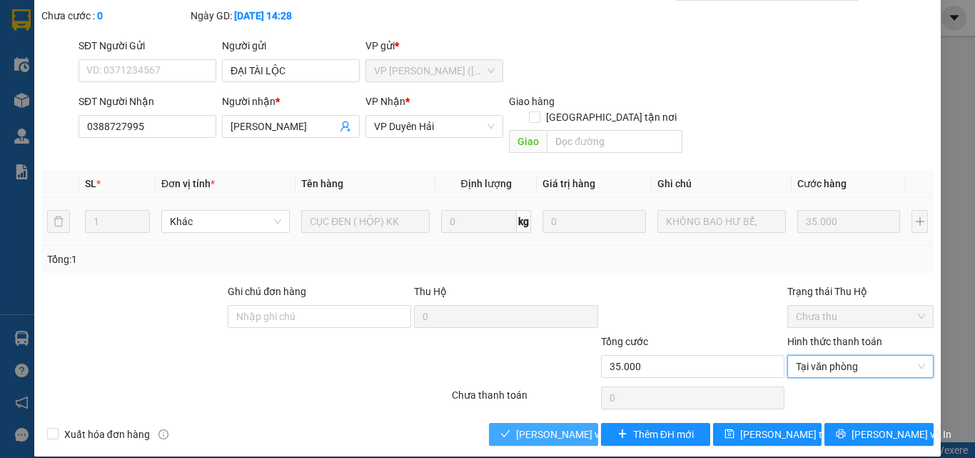
click at [566, 426] on span "[PERSON_NAME] và Giao hàng" at bounding box center [584, 434] width 137 height 16
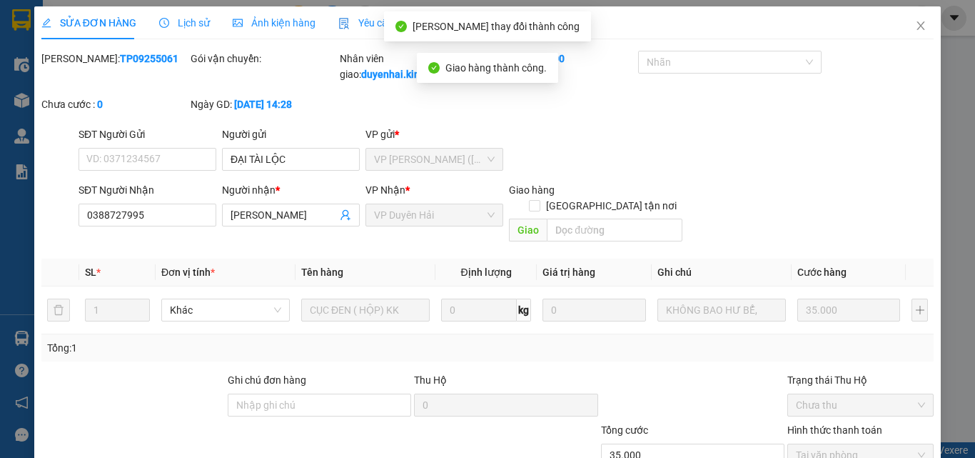
scroll to position [0, 0]
click at [917, 26] on icon "close" at bounding box center [921, 26] width 8 height 9
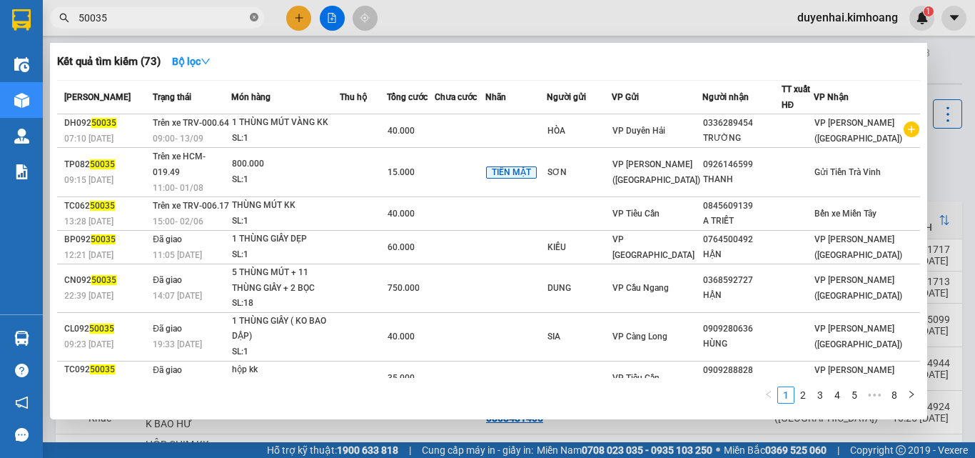
click at [256, 16] on icon "close-circle" at bounding box center [254, 17] width 9 height 9
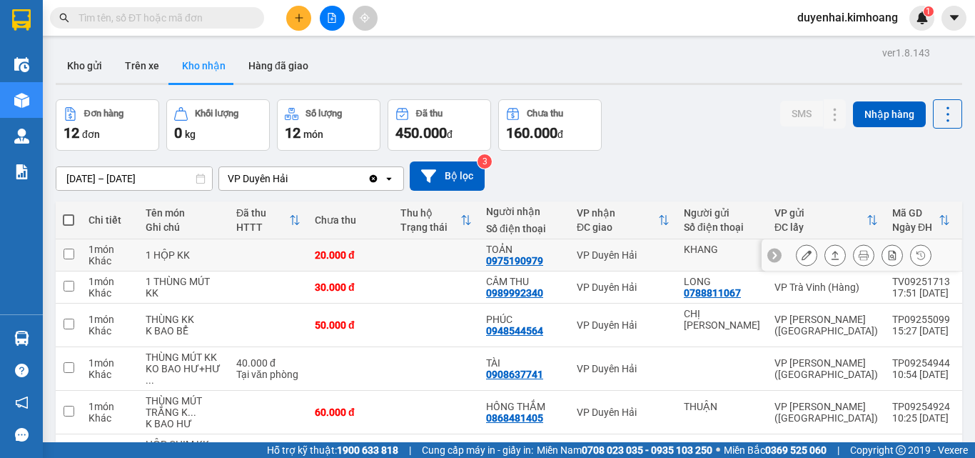
scroll to position [143, 0]
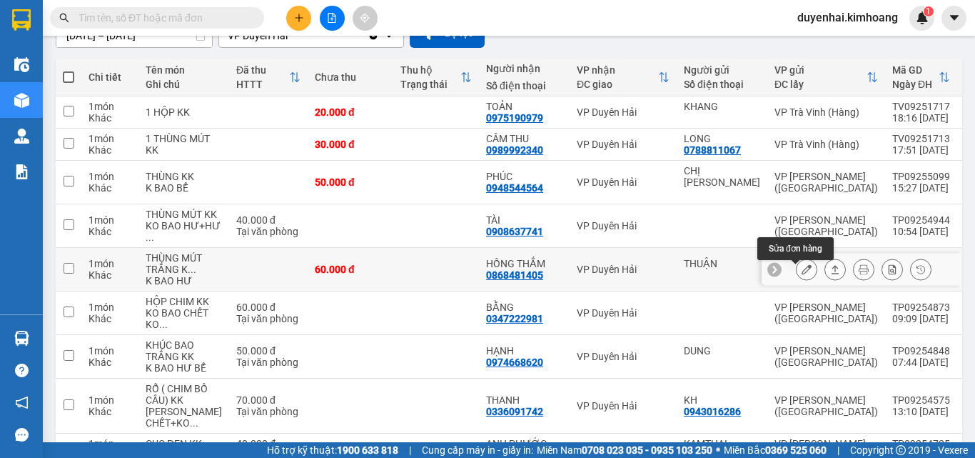
click at [802, 274] on icon at bounding box center [807, 269] width 10 height 10
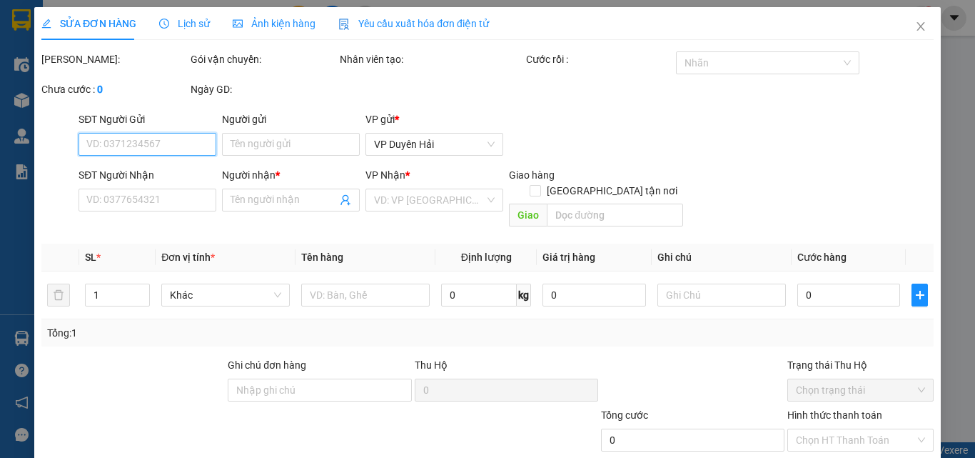
type input "THUẬN"
type input "0868481405"
type input "HỒNG THẮM"
type input "60.000"
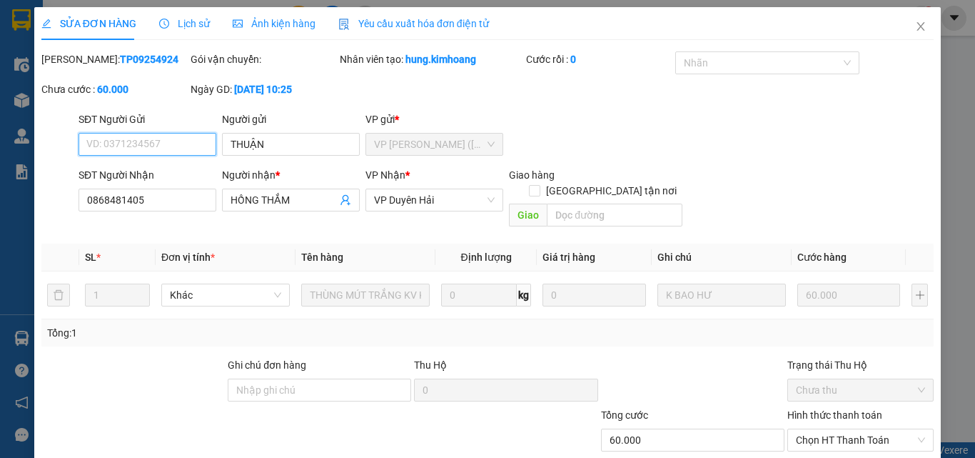
scroll to position [74, 0]
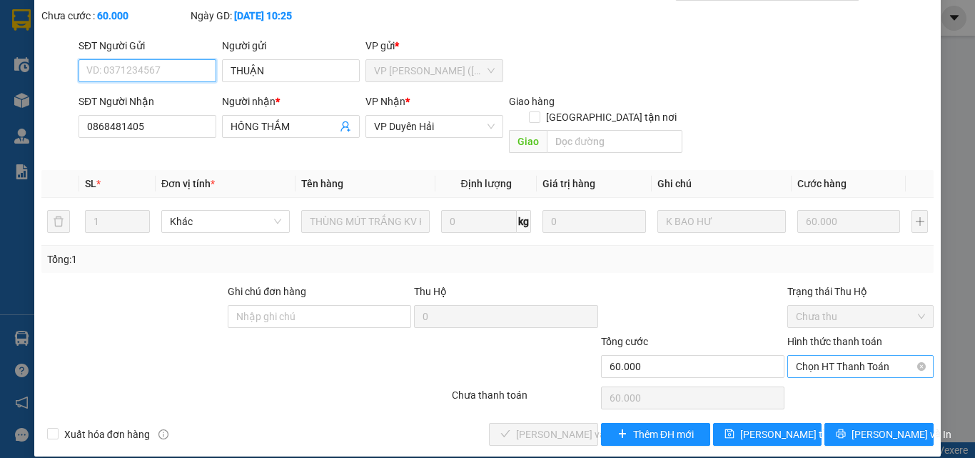
click at [820, 356] on span "Chọn HT Thanh Toán" at bounding box center [860, 366] width 129 height 21
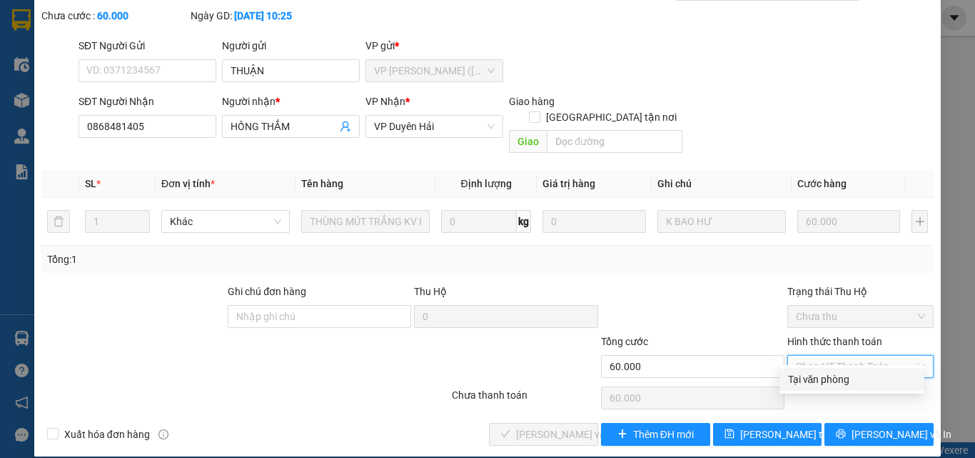
click at [816, 379] on div "Tại văn phòng" at bounding box center [852, 379] width 128 height 16
type input "0"
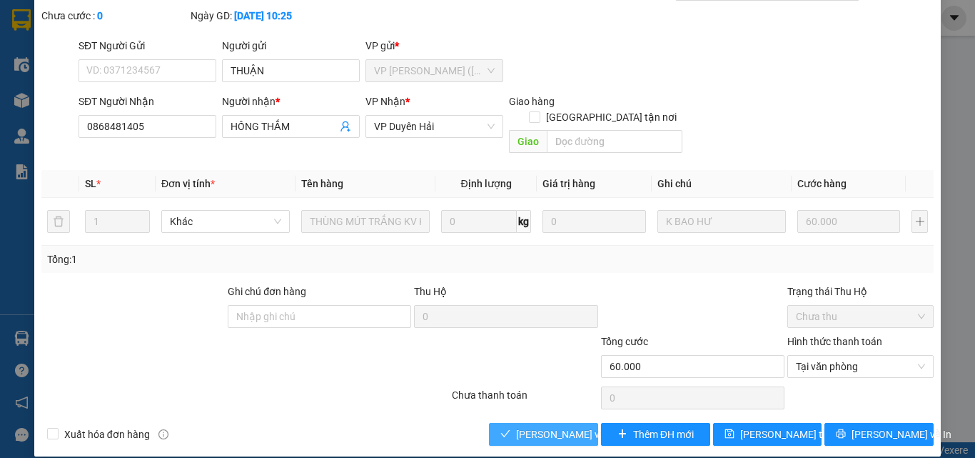
drag, startPoint x: 567, startPoint y: 420, endPoint x: 518, endPoint y: 399, distance: 52.8
click at [564, 426] on span "[PERSON_NAME] và Giao hàng" at bounding box center [584, 434] width 137 height 16
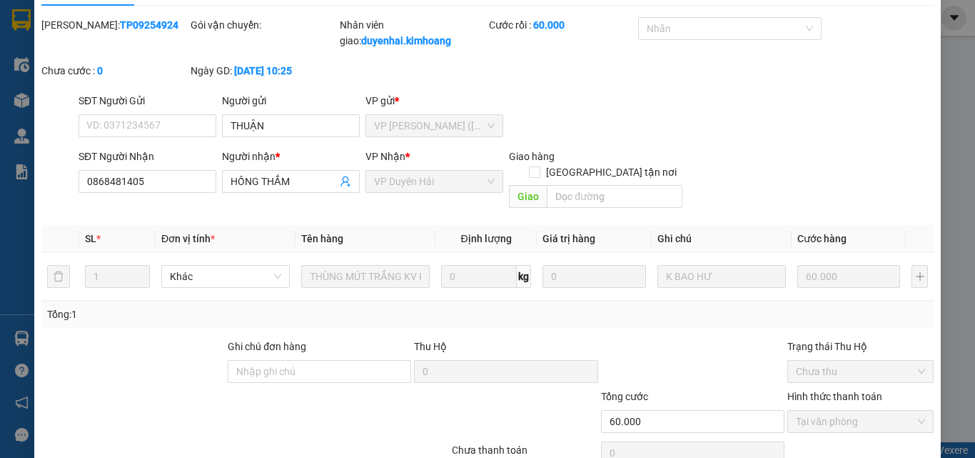
scroll to position [0, 0]
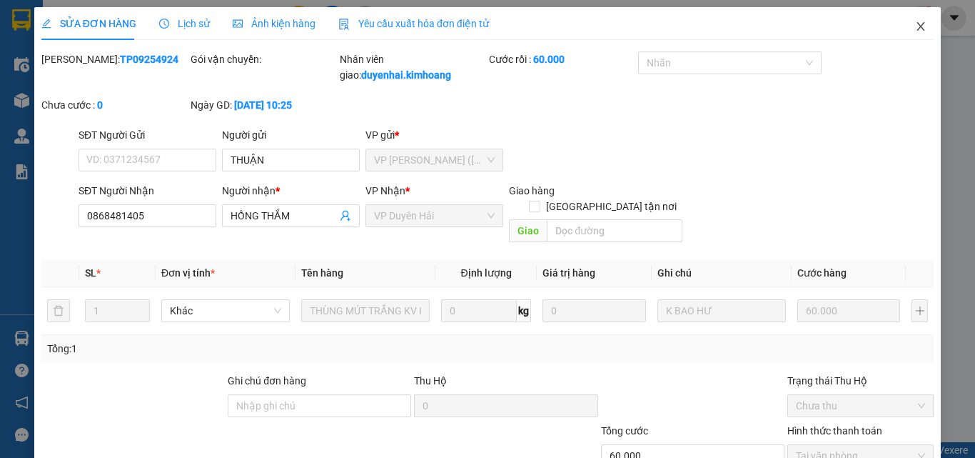
click at [912, 20] on span "Close" at bounding box center [921, 27] width 40 height 40
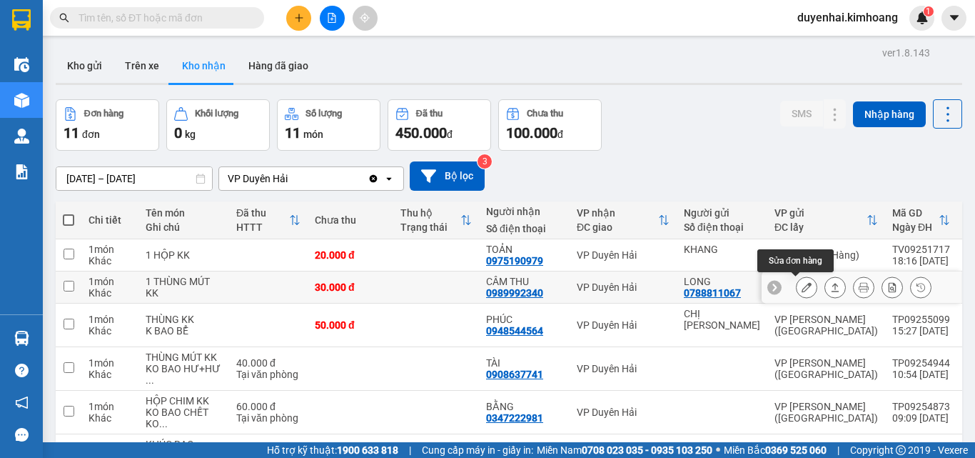
click at [802, 288] on icon at bounding box center [807, 287] width 10 height 10
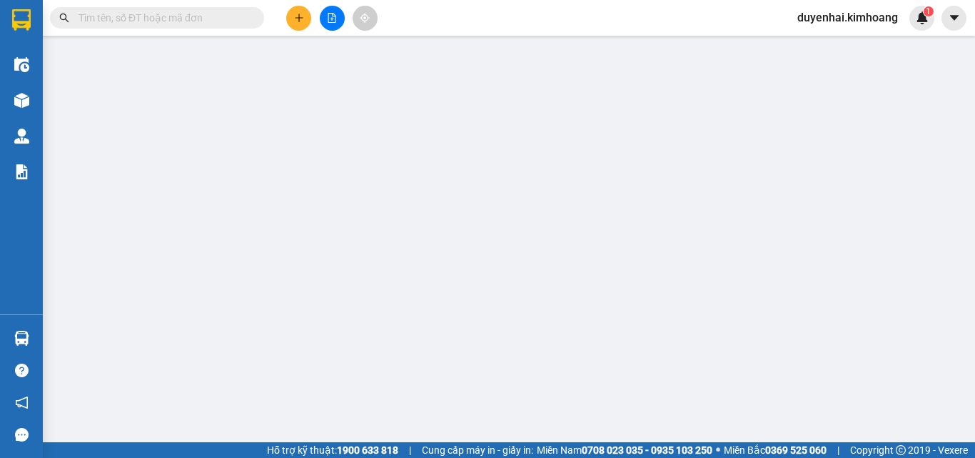
scroll to position [66, 0]
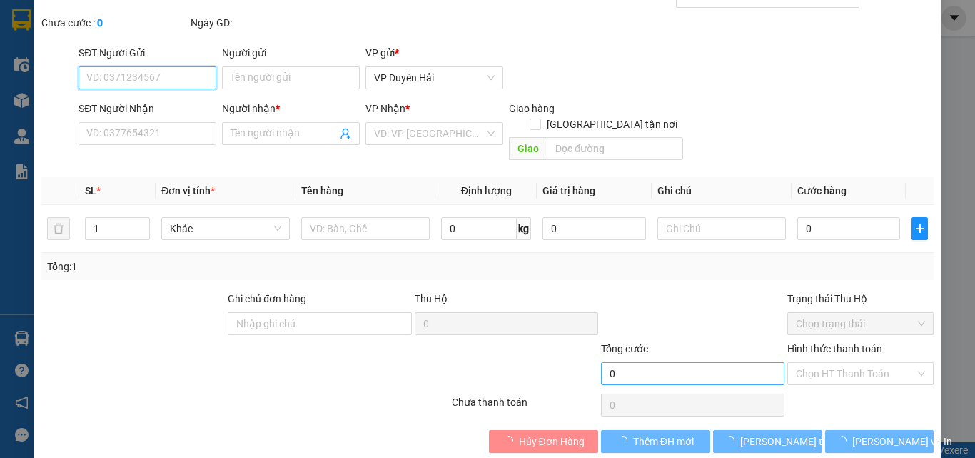
type input "0788811067"
type input "LONG"
type input "0989992340"
type input "CÂM THU"
type input "30.000"
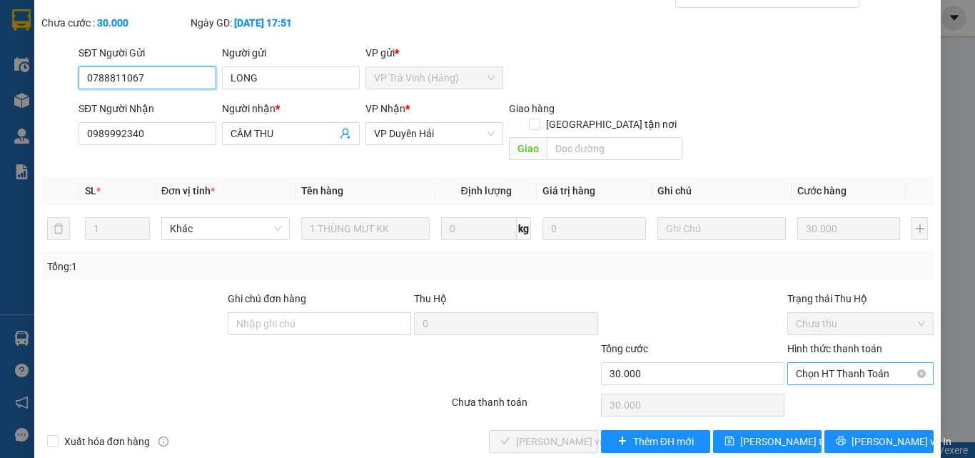
click at [841, 363] on span "Chọn HT Thanh Toán" at bounding box center [860, 373] width 129 height 21
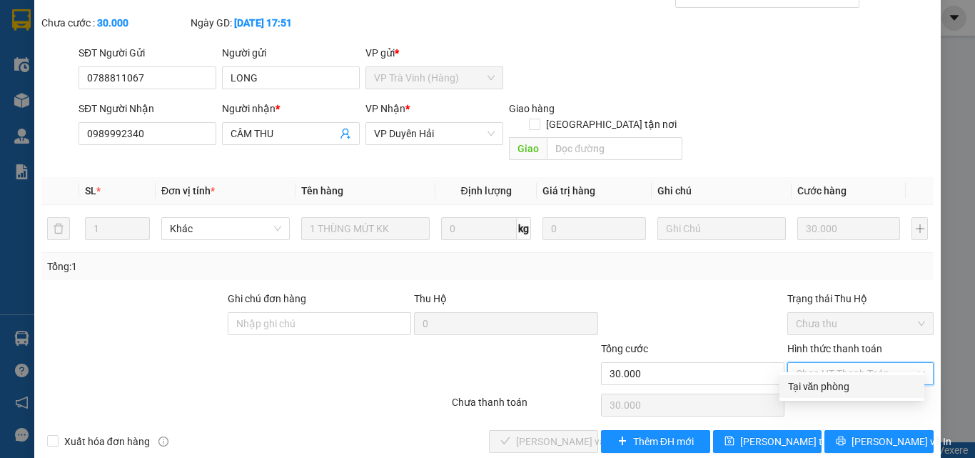
drag, startPoint x: 836, startPoint y: 383, endPoint x: 812, endPoint y: 388, distance: 23.9
click at [835, 383] on div "Tại văn phòng" at bounding box center [852, 386] width 128 height 16
type input "0"
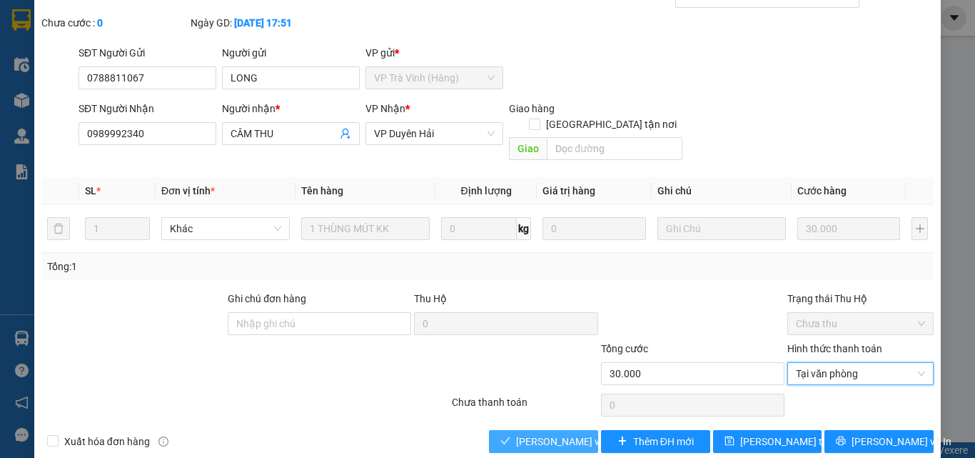
click at [538, 433] on span "[PERSON_NAME] và Giao hàng" at bounding box center [584, 441] width 137 height 16
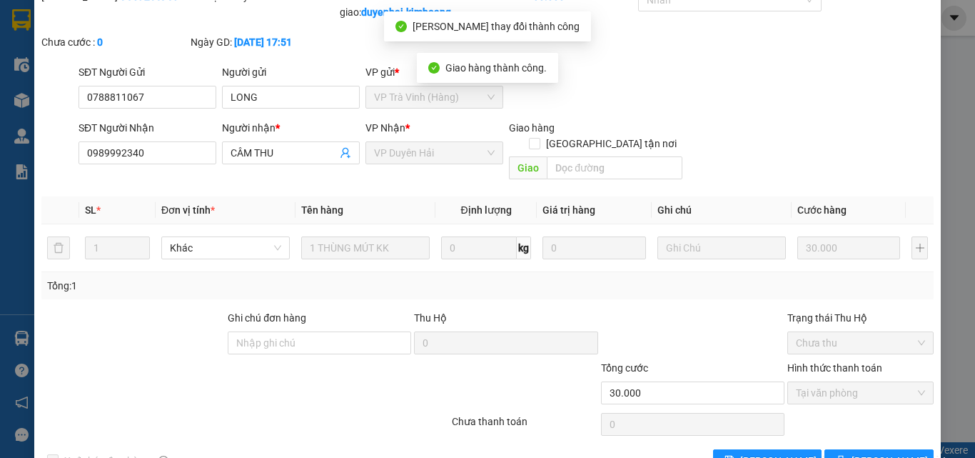
scroll to position [0, 0]
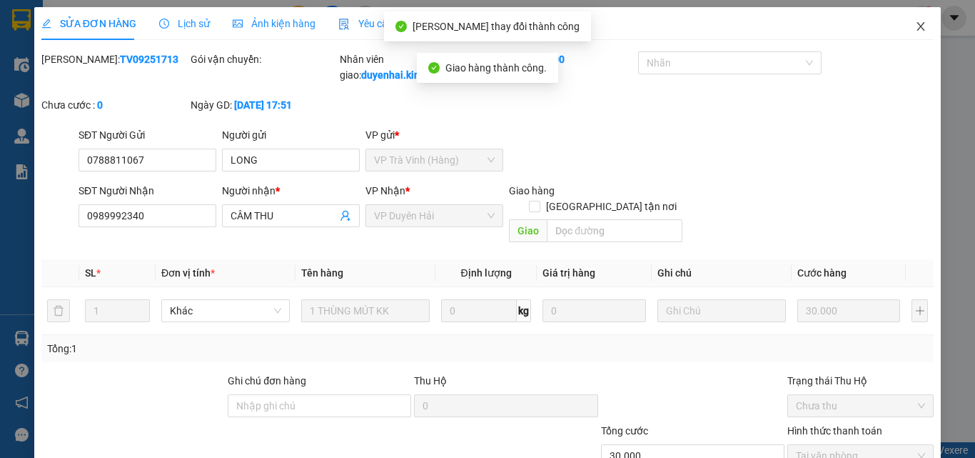
click at [915, 24] on icon "close" at bounding box center [920, 26] width 11 height 11
